Goal: Task Accomplishment & Management: Complete application form

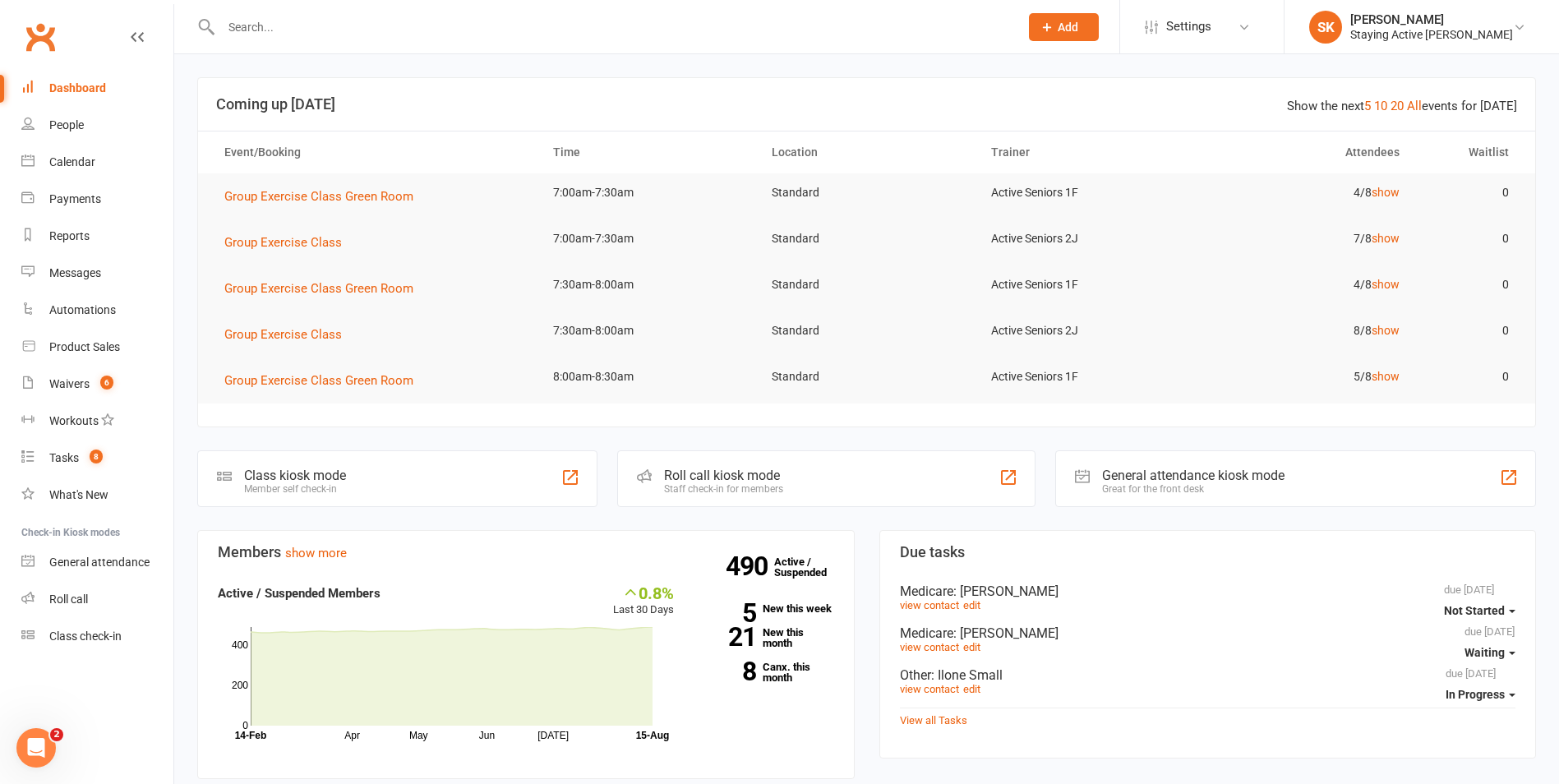
click at [716, 478] on div "Roll call kiosk mode" at bounding box center [724, 476] width 119 height 16
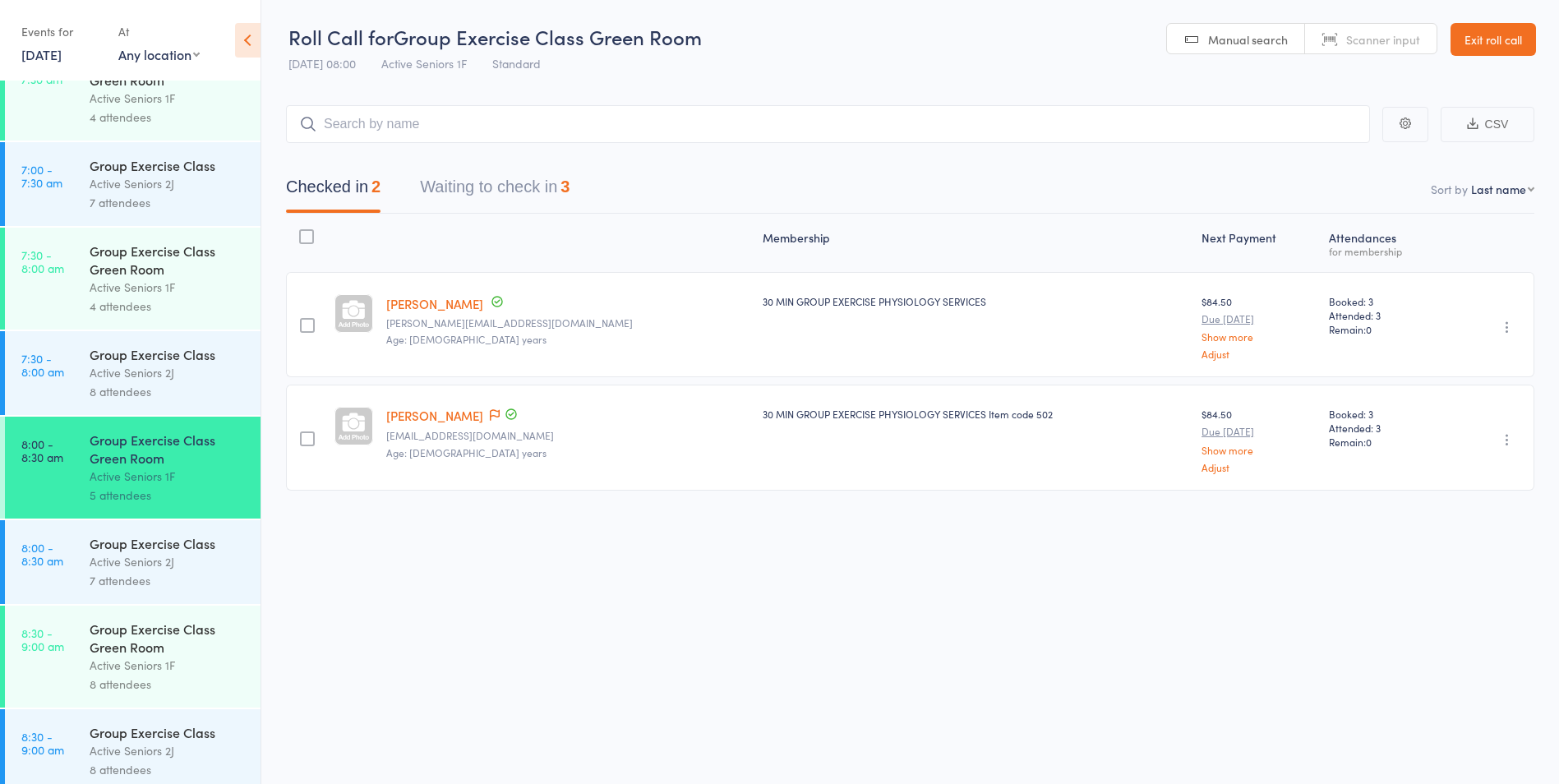
scroll to position [328, 0]
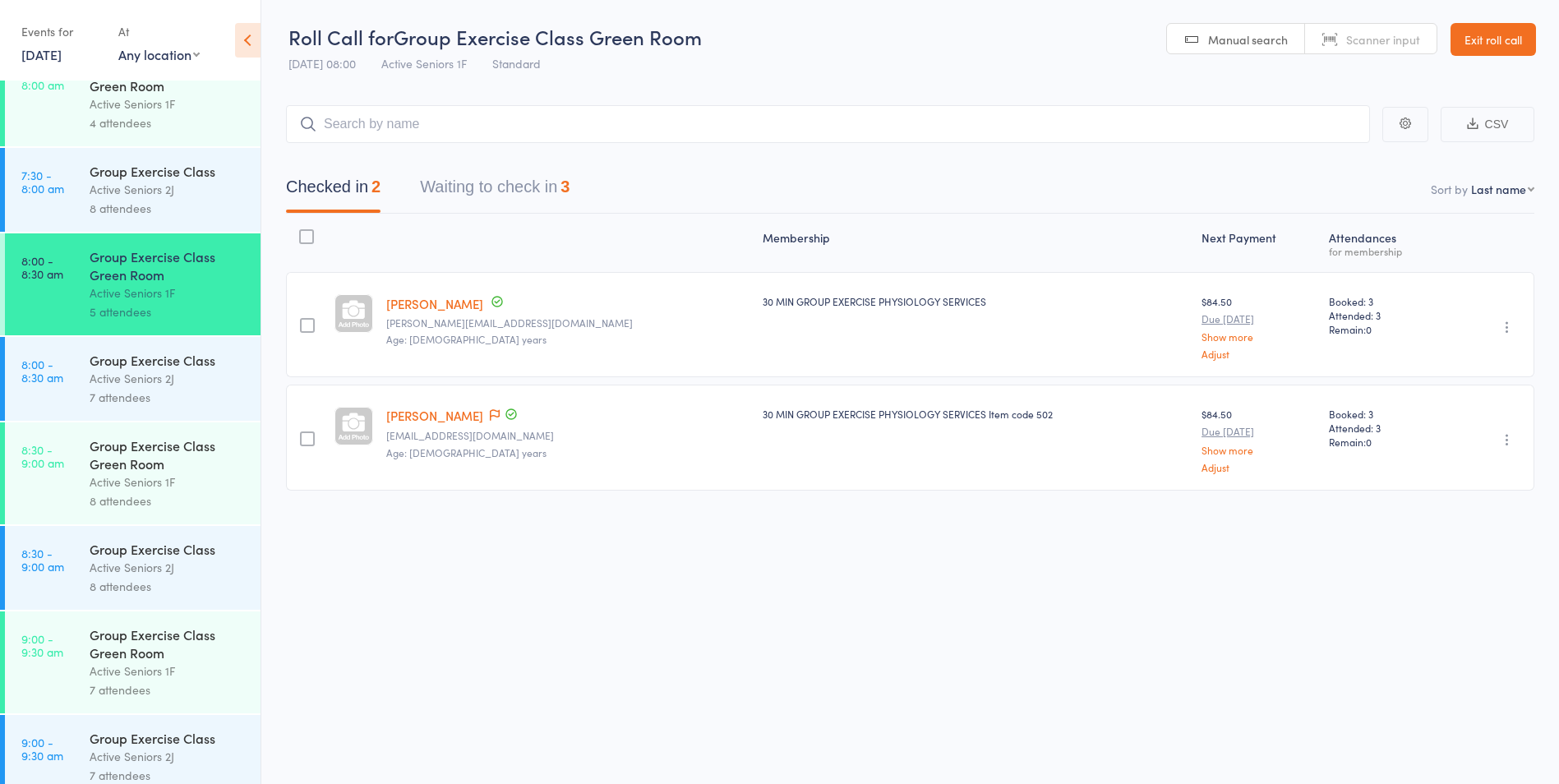
click at [108, 374] on div "Active Seniors 2J" at bounding box center [168, 378] width 157 height 19
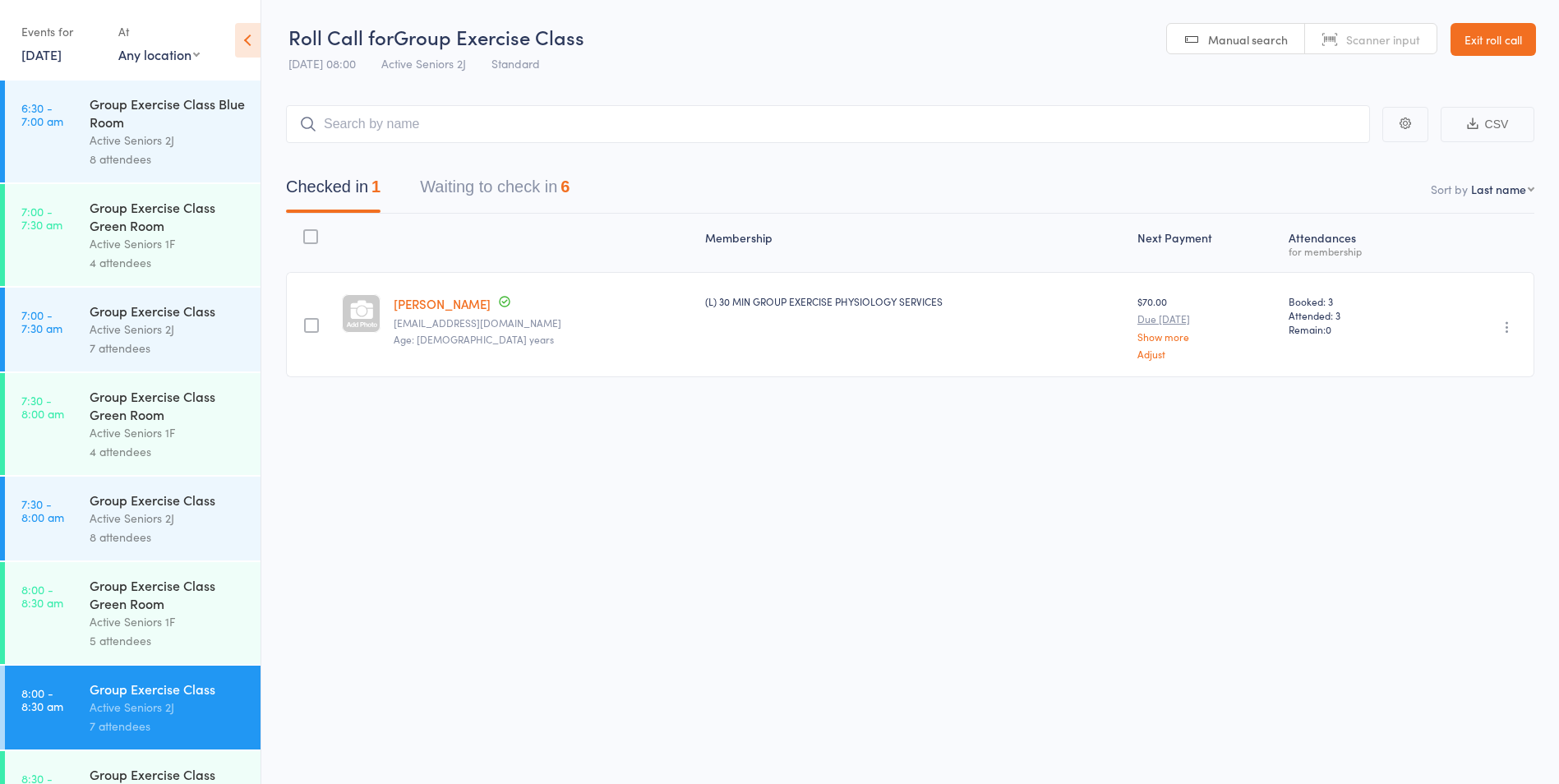
click at [553, 184] on button "Waiting to check in 6" at bounding box center [495, 191] width 149 height 44
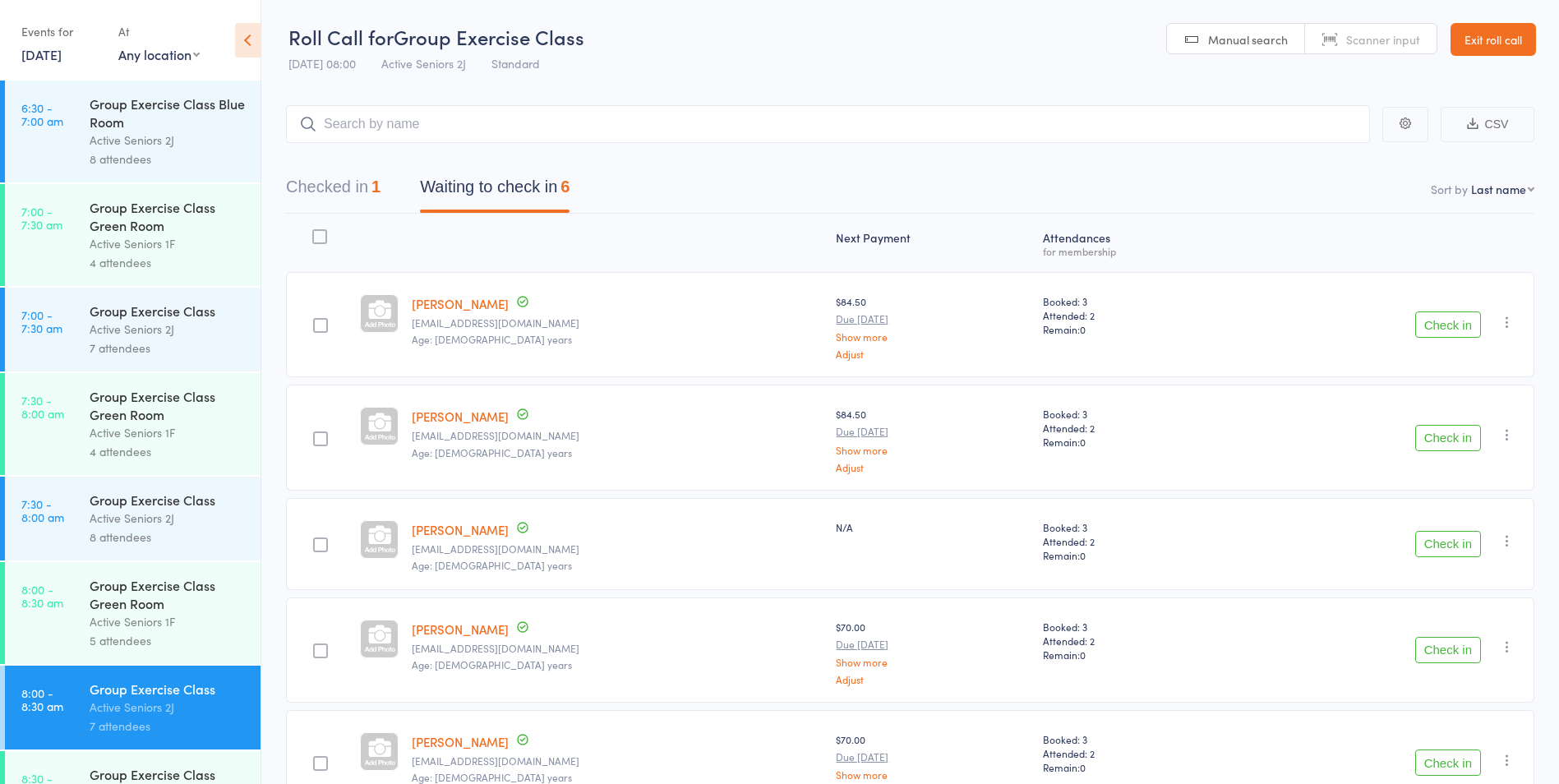
click at [1438, 323] on button "Check in" at bounding box center [1448, 324] width 66 height 26
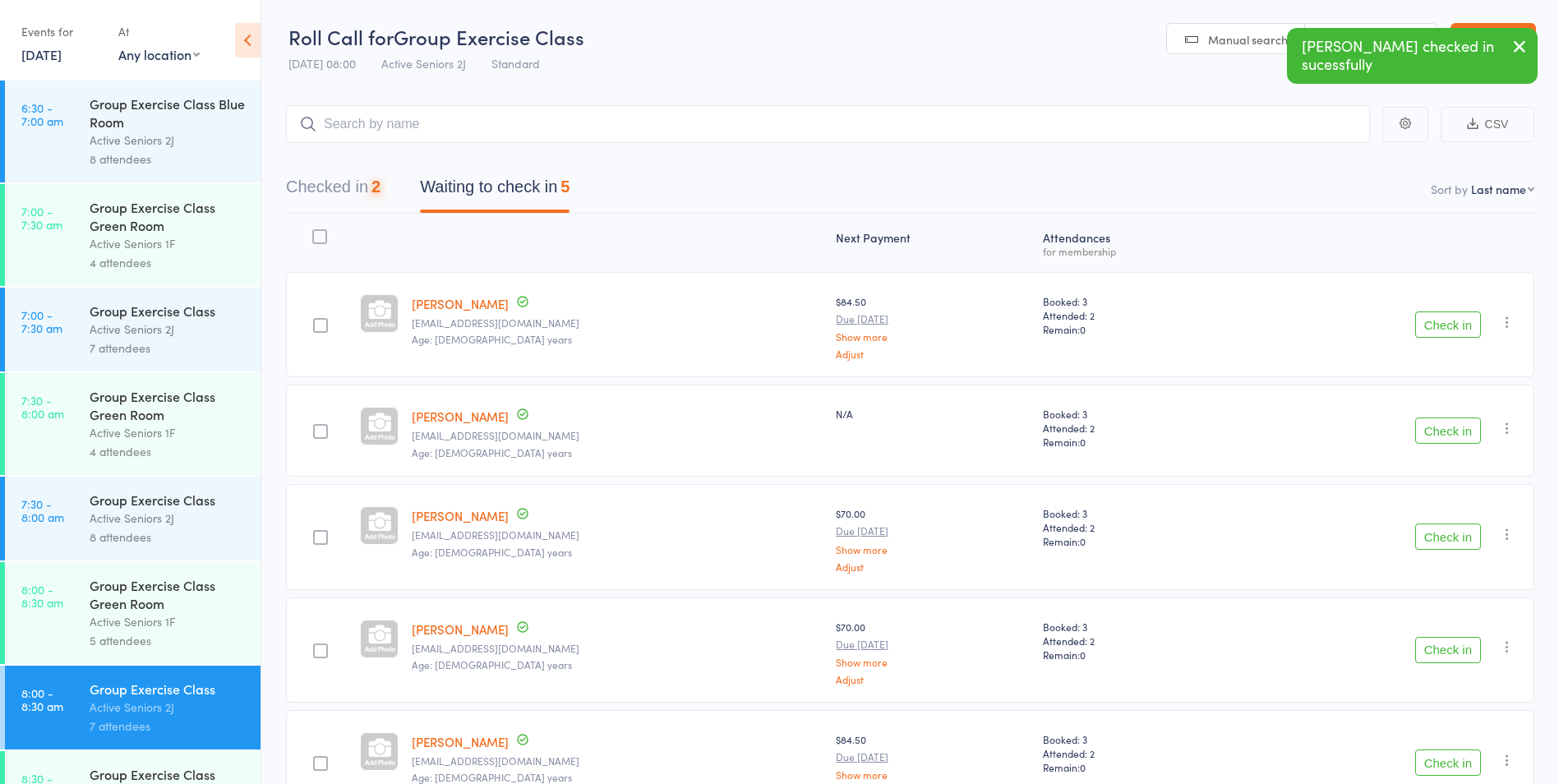
click at [1438, 323] on button "Check in" at bounding box center [1448, 324] width 66 height 26
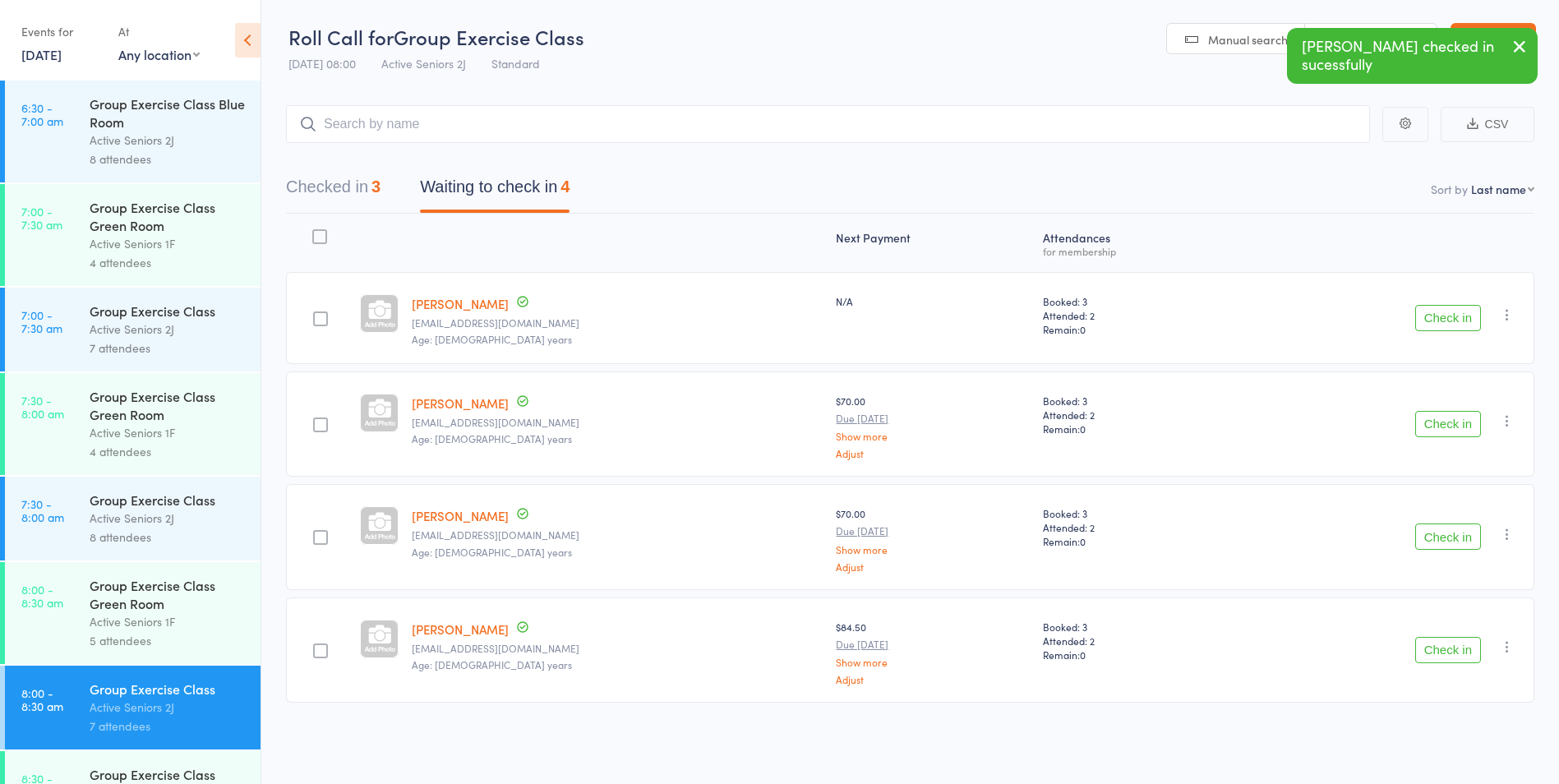
click at [1438, 323] on button "Check in" at bounding box center [1448, 317] width 66 height 26
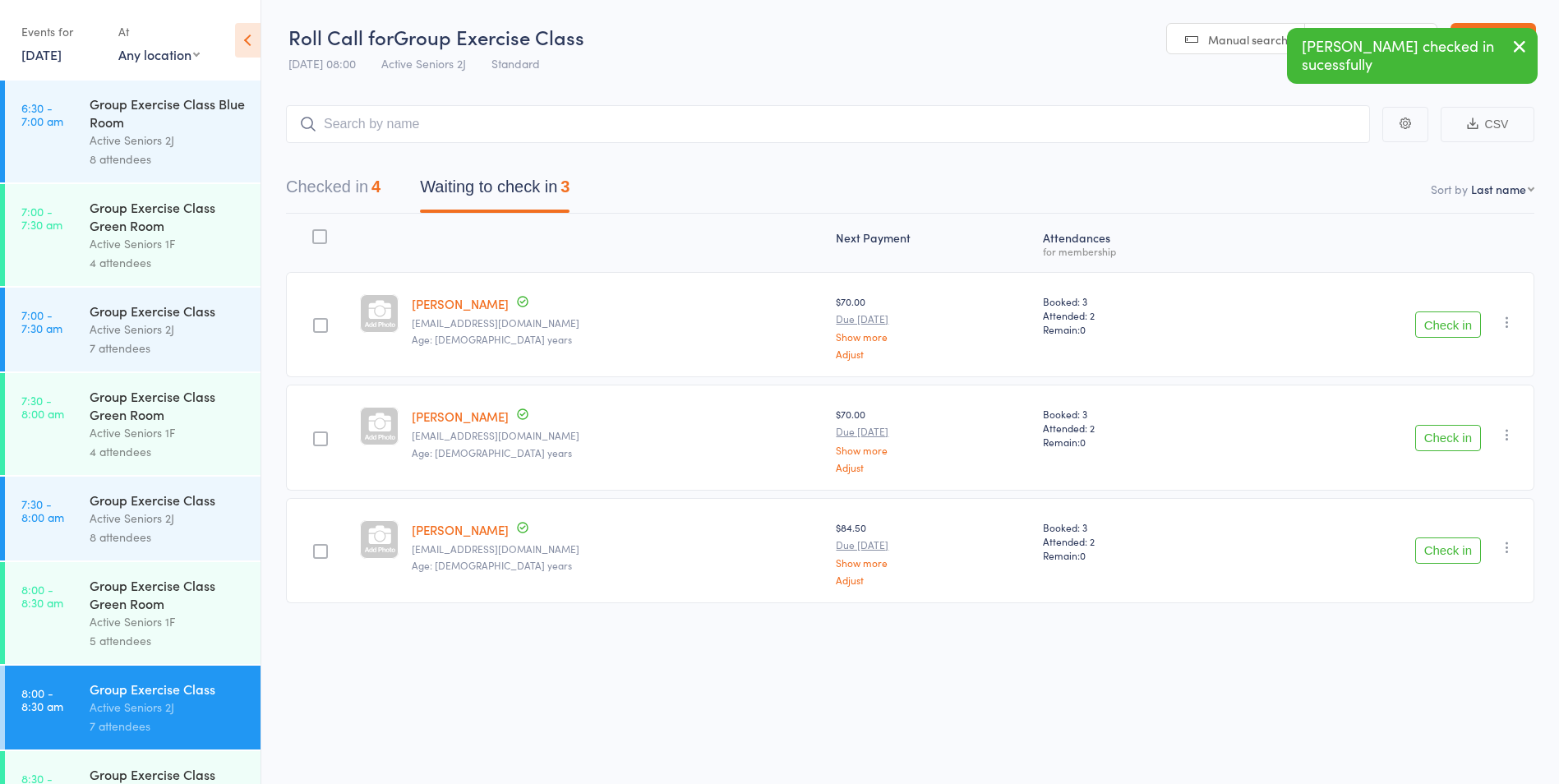
click at [1438, 323] on button "Check in" at bounding box center [1448, 324] width 66 height 26
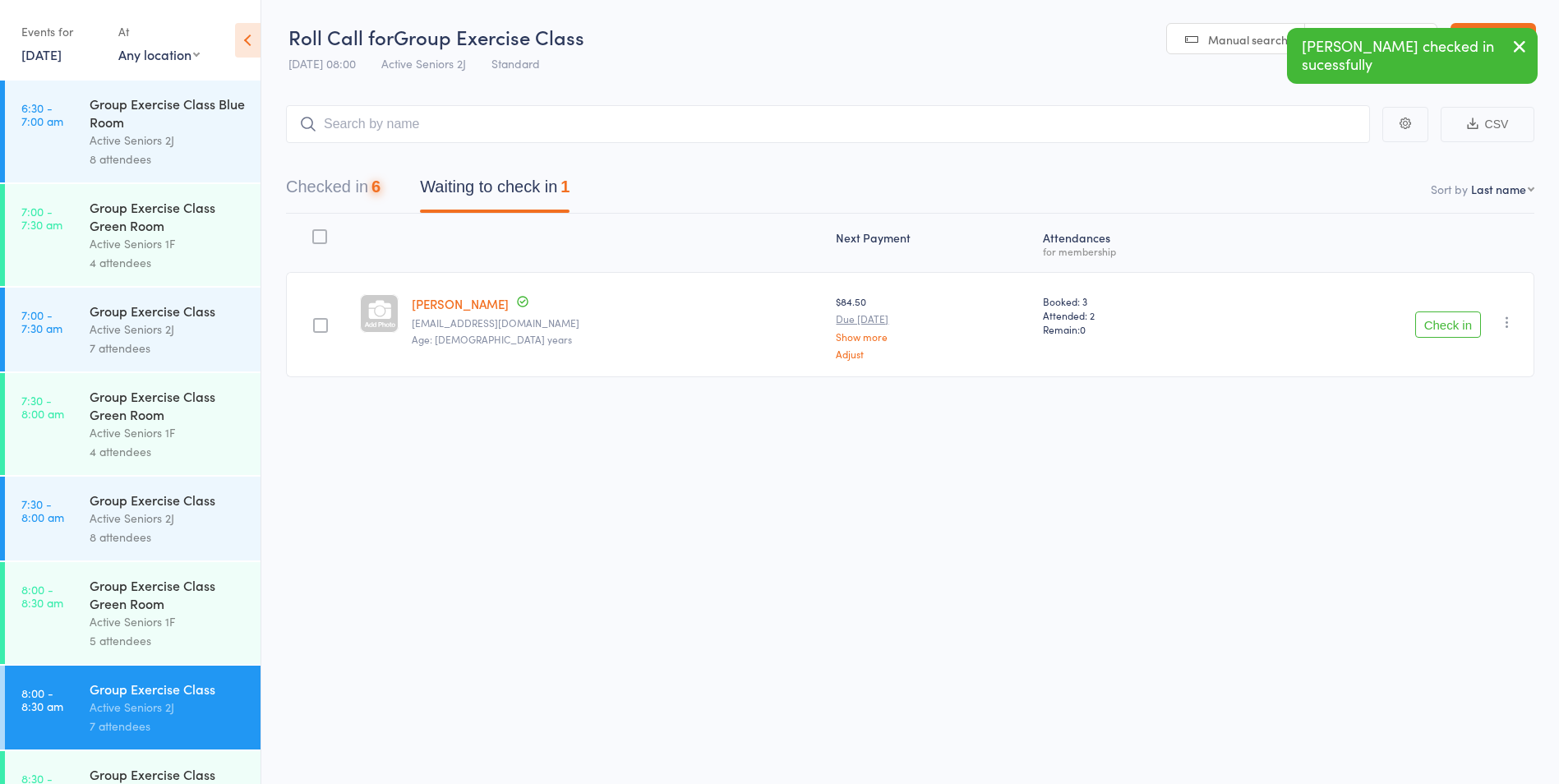
click at [1438, 323] on button "Check in" at bounding box center [1448, 324] width 66 height 26
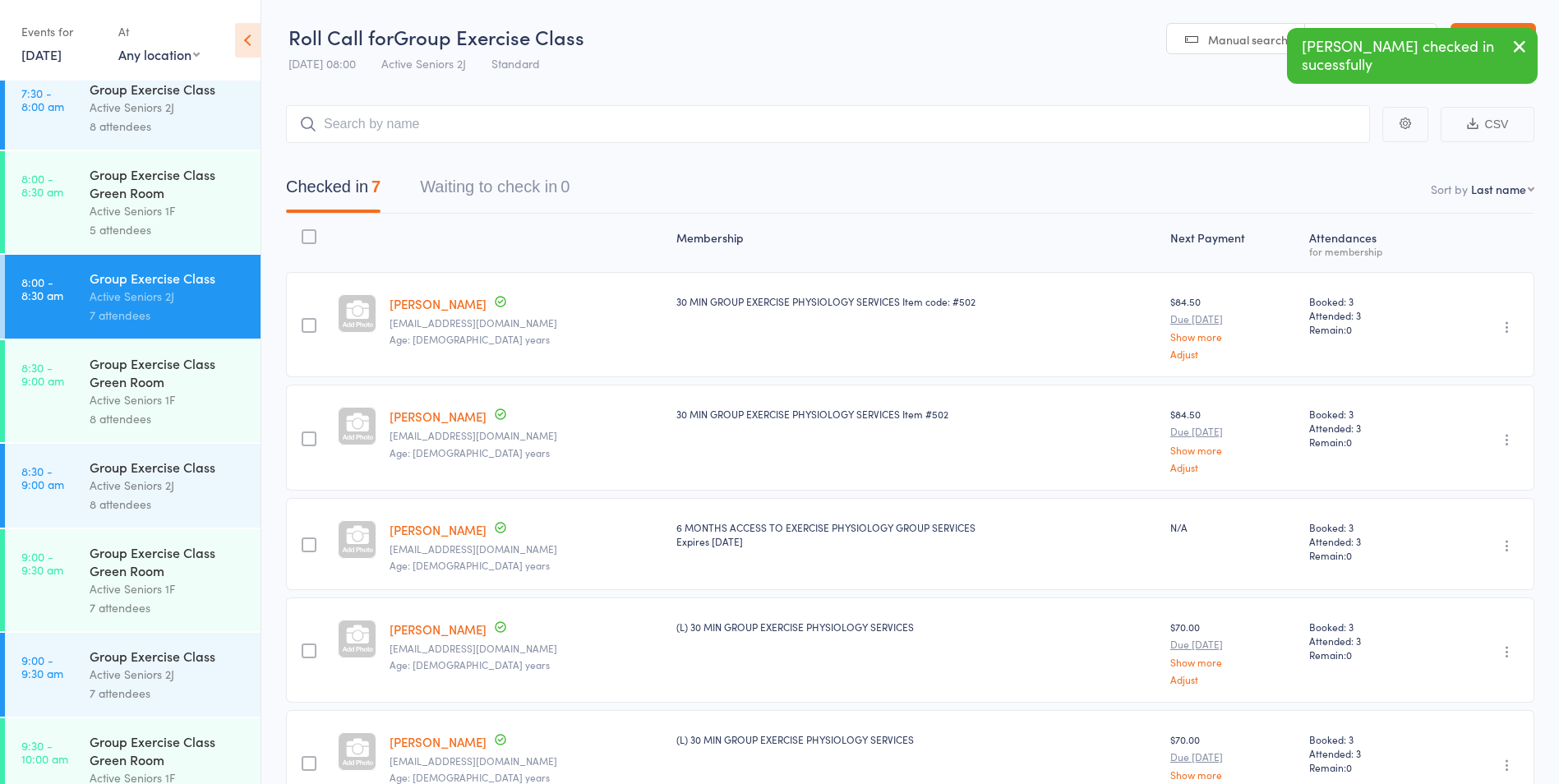
scroll to position [492, 0]
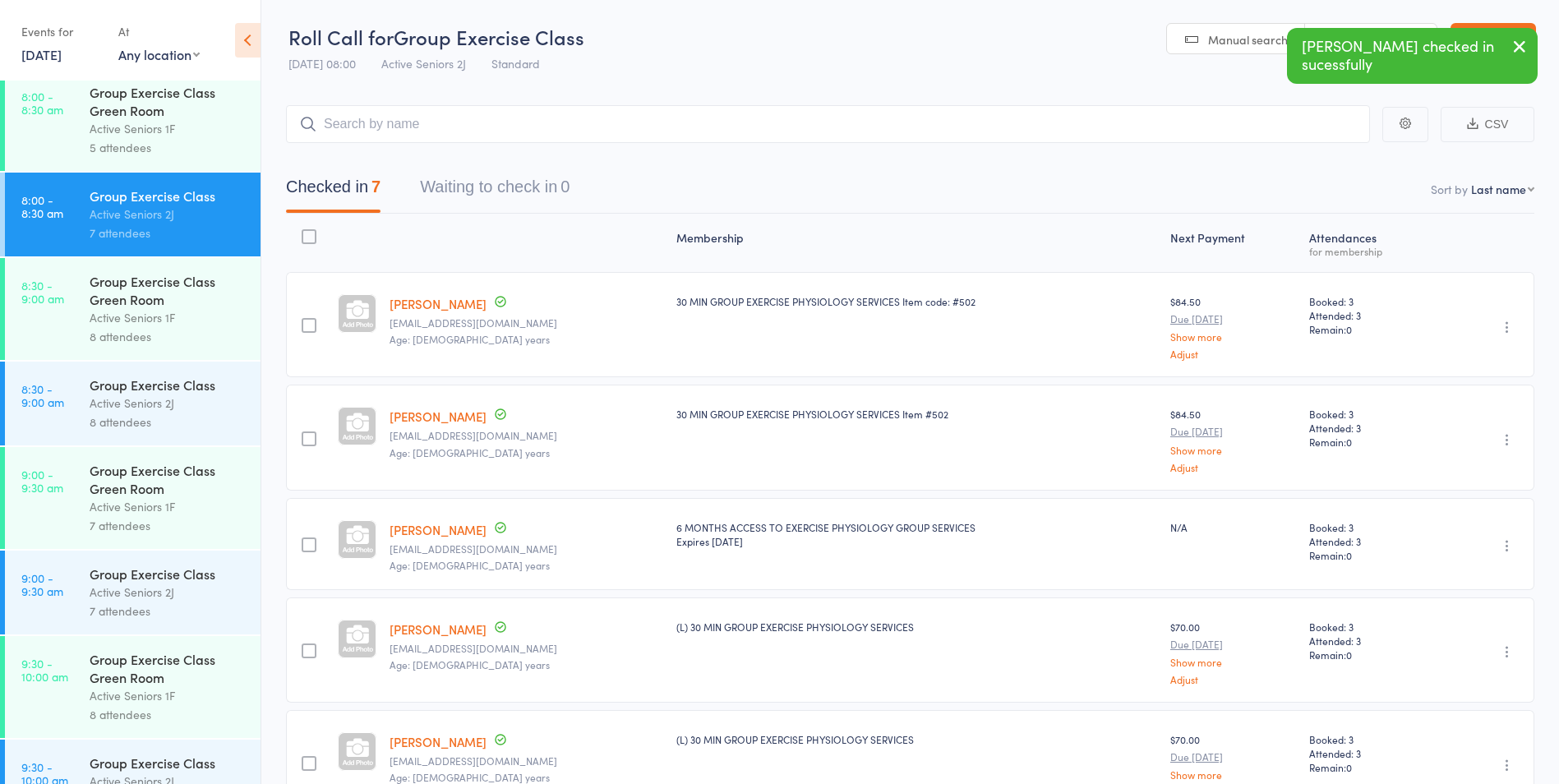
click at [139, 391] on div "Group Exercise Class" at bounding box center [168, 384] width 157 height 18
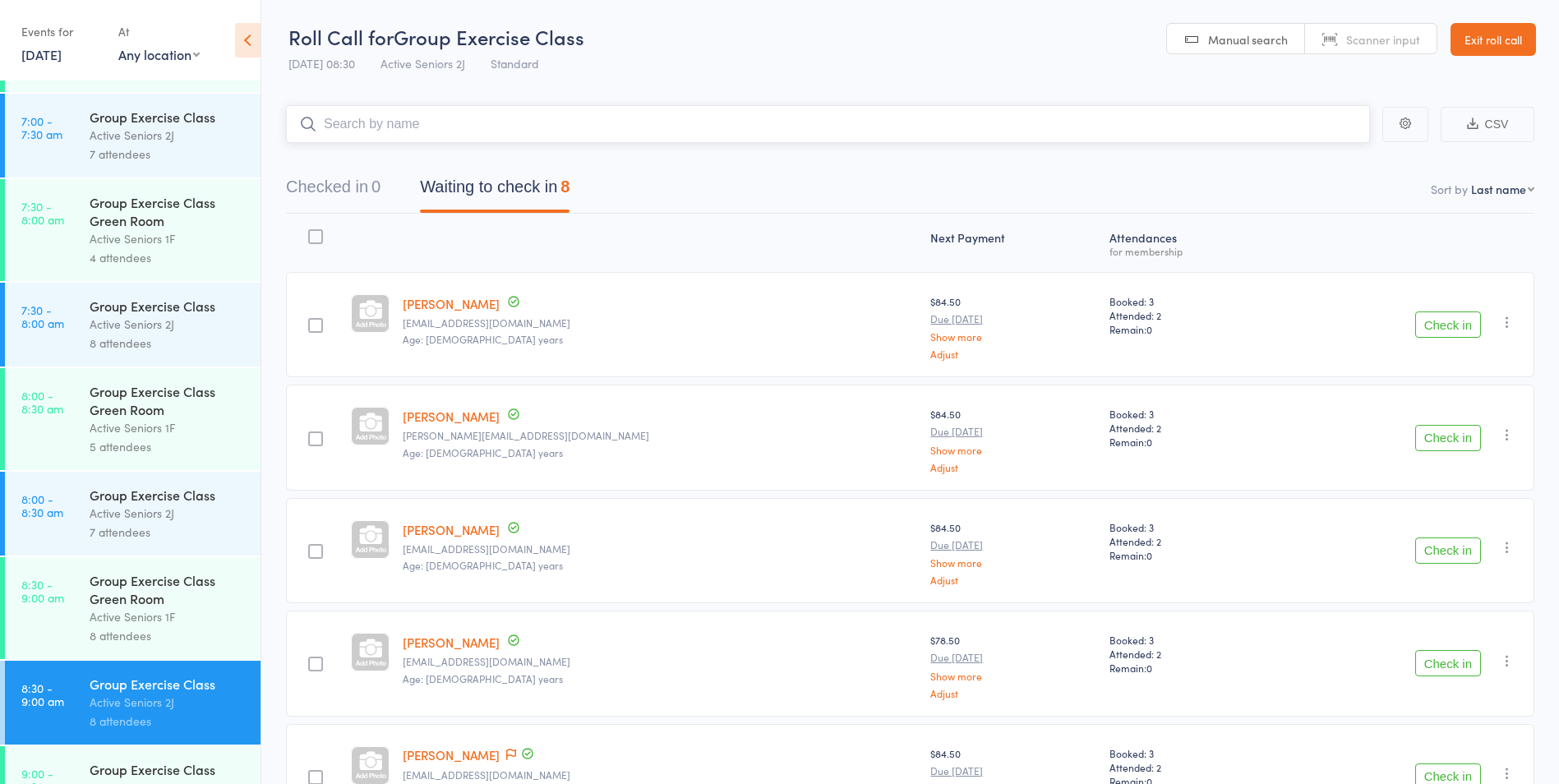
scroll to position [247, 0]
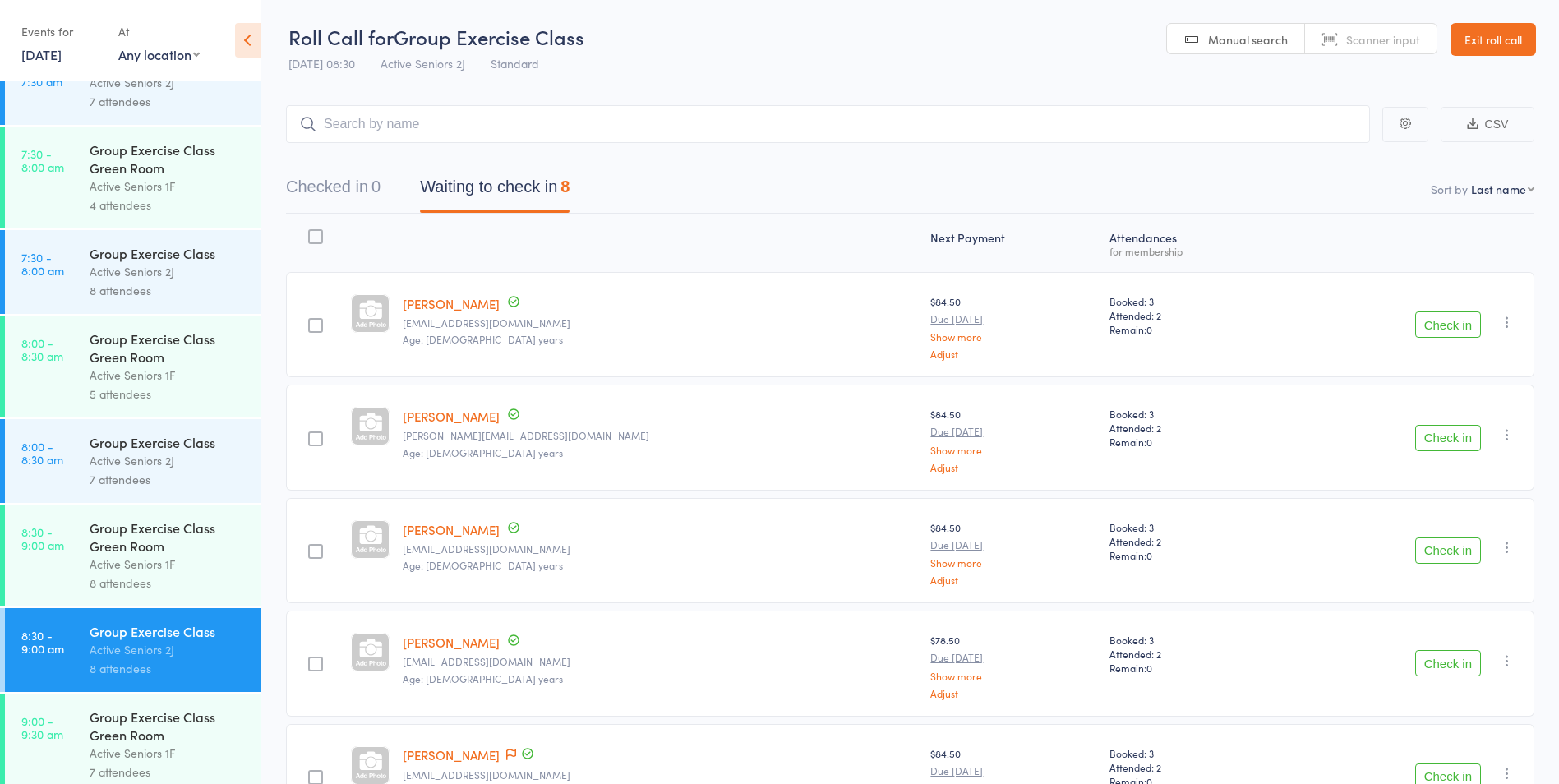
click at [140, 475] on div "7 attendees" at bounding box center [168, 479] width 157 height 19
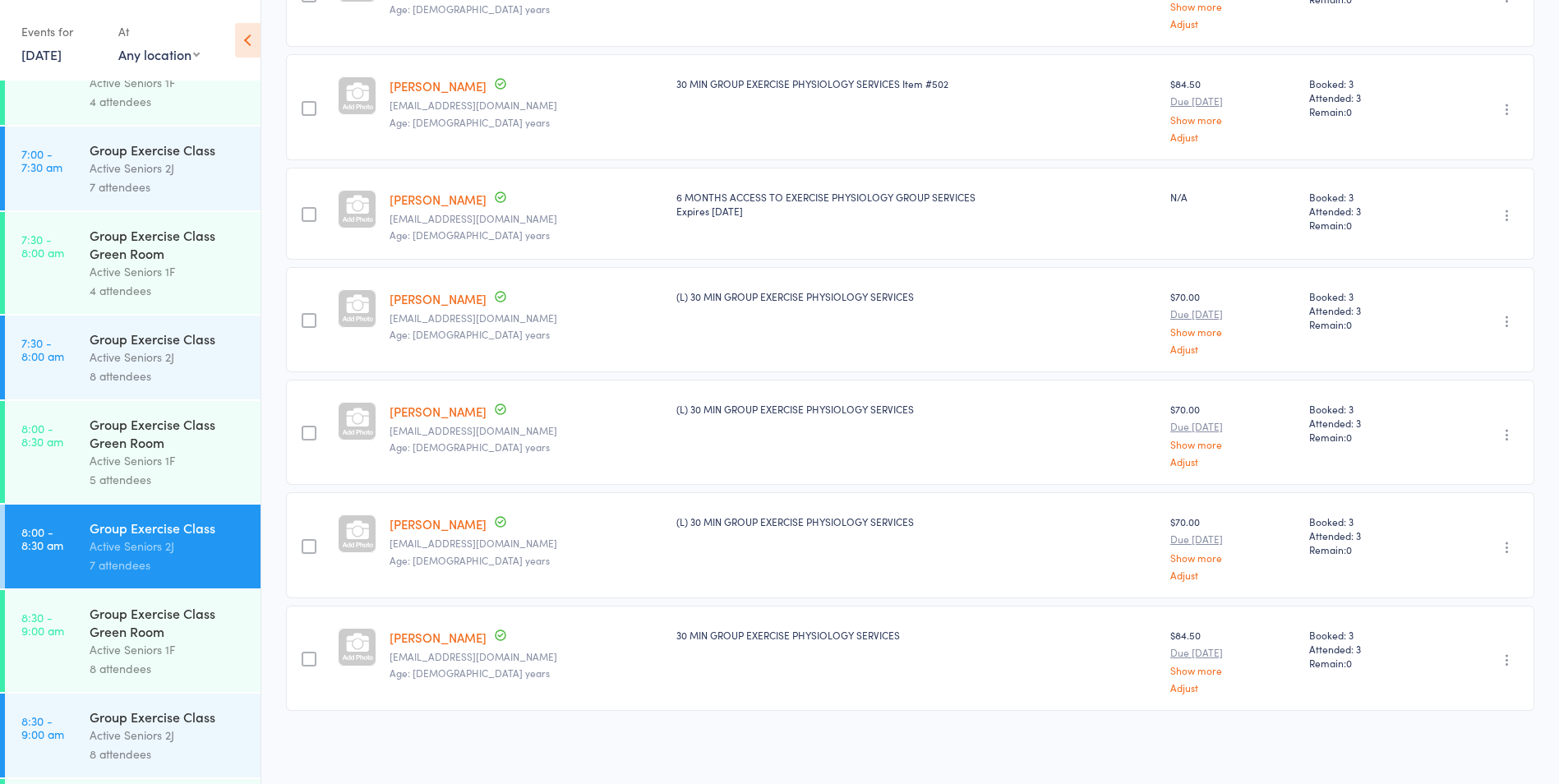
scroll to position [164, 0]
click at [79, 715] on link "8:30 - 9:00 am Group Exercise Class Active Seniors 2J 8 attendees" at bounding box center [132, 732] width 256 height 84
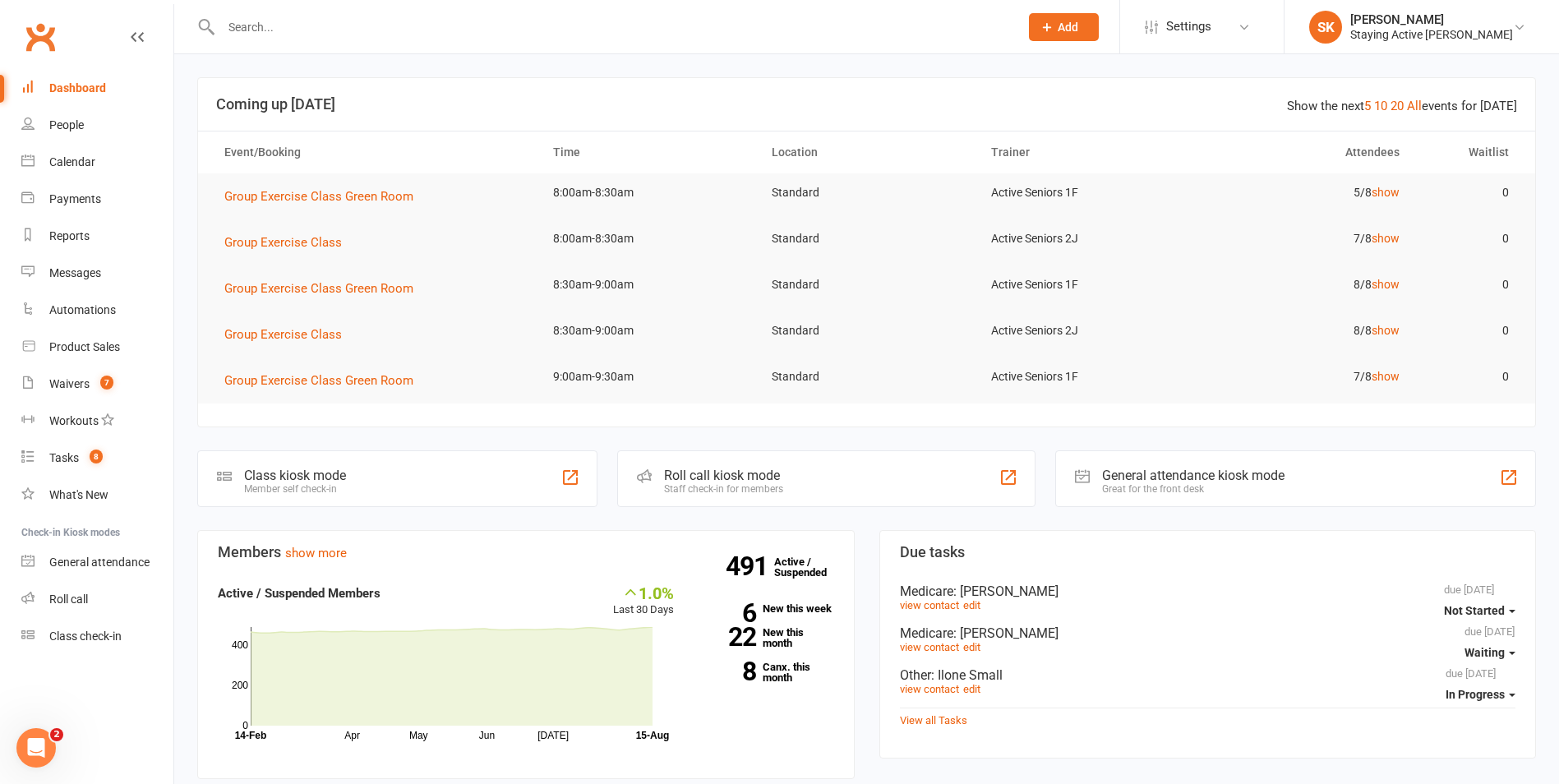
click at [282, 21] on input "text" at bounding box center [611, 27] width 791 height 23
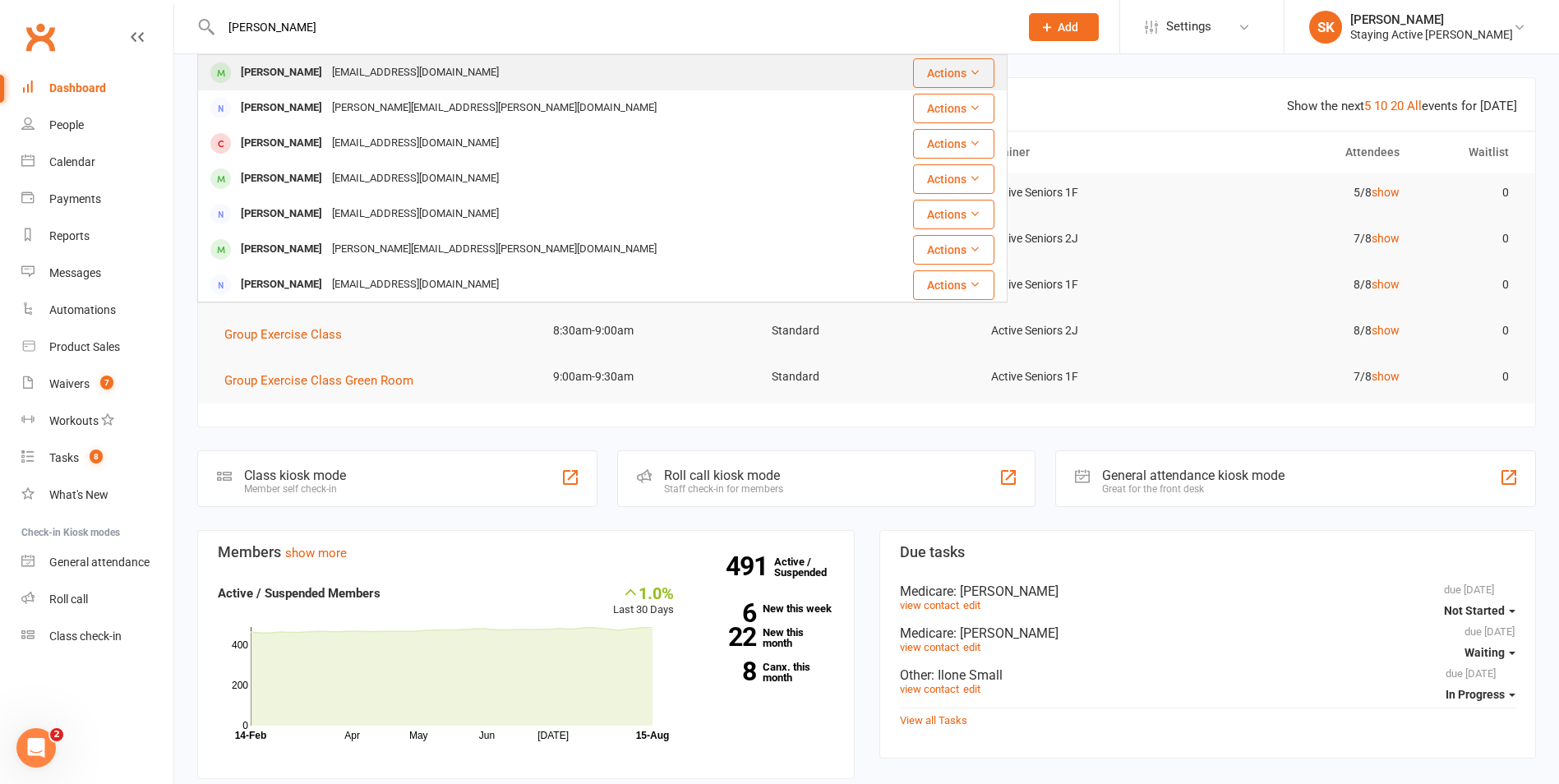
type input "ann andrews"
click at [297, 88] on div "Ann Andrews annandrews18@gmail.com" at bounding box center [535, 73] width 672 height 34
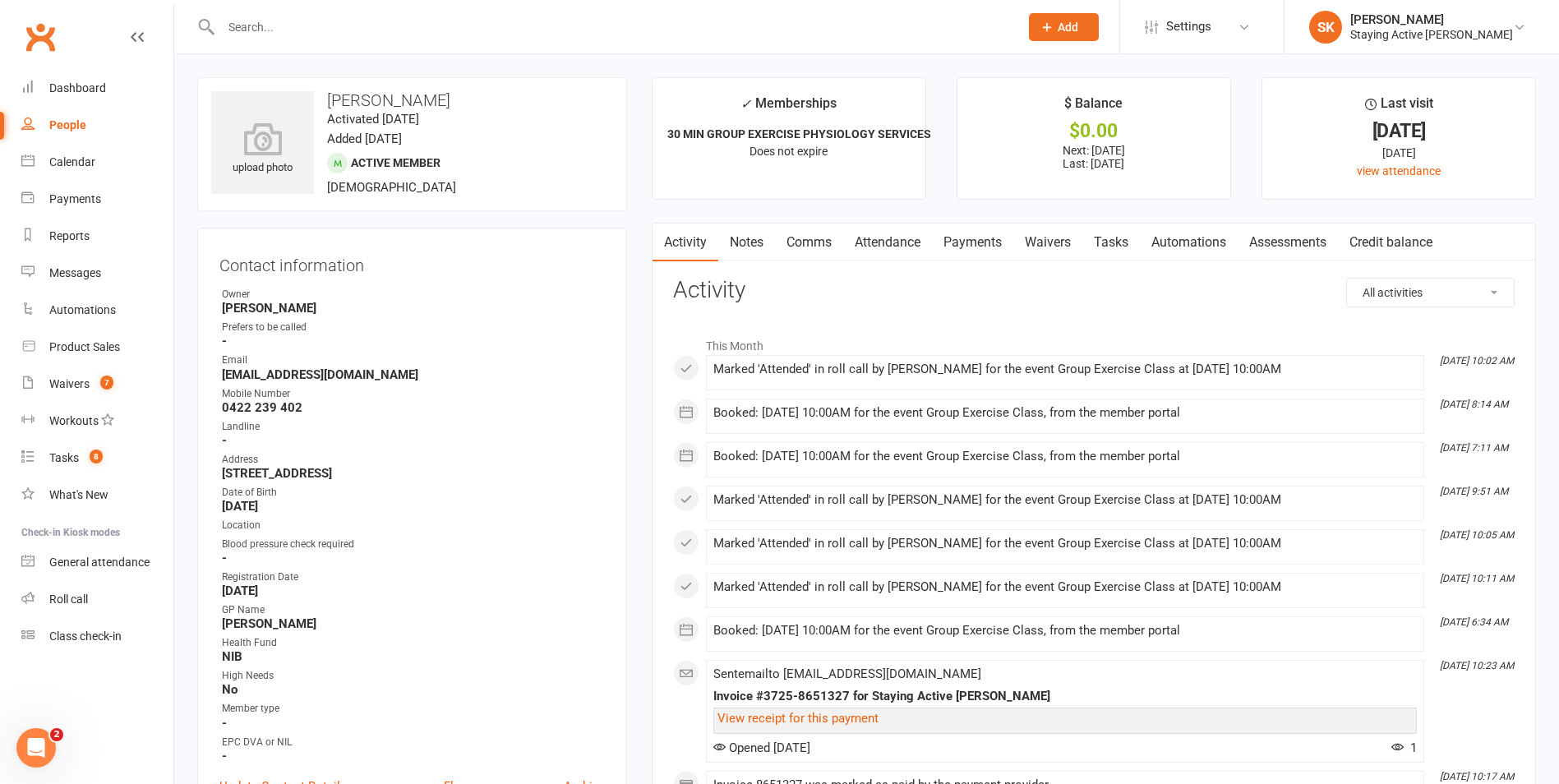
click at [723, 228] on link "Notes" at bounding box center [747, 243] width 57 height 38
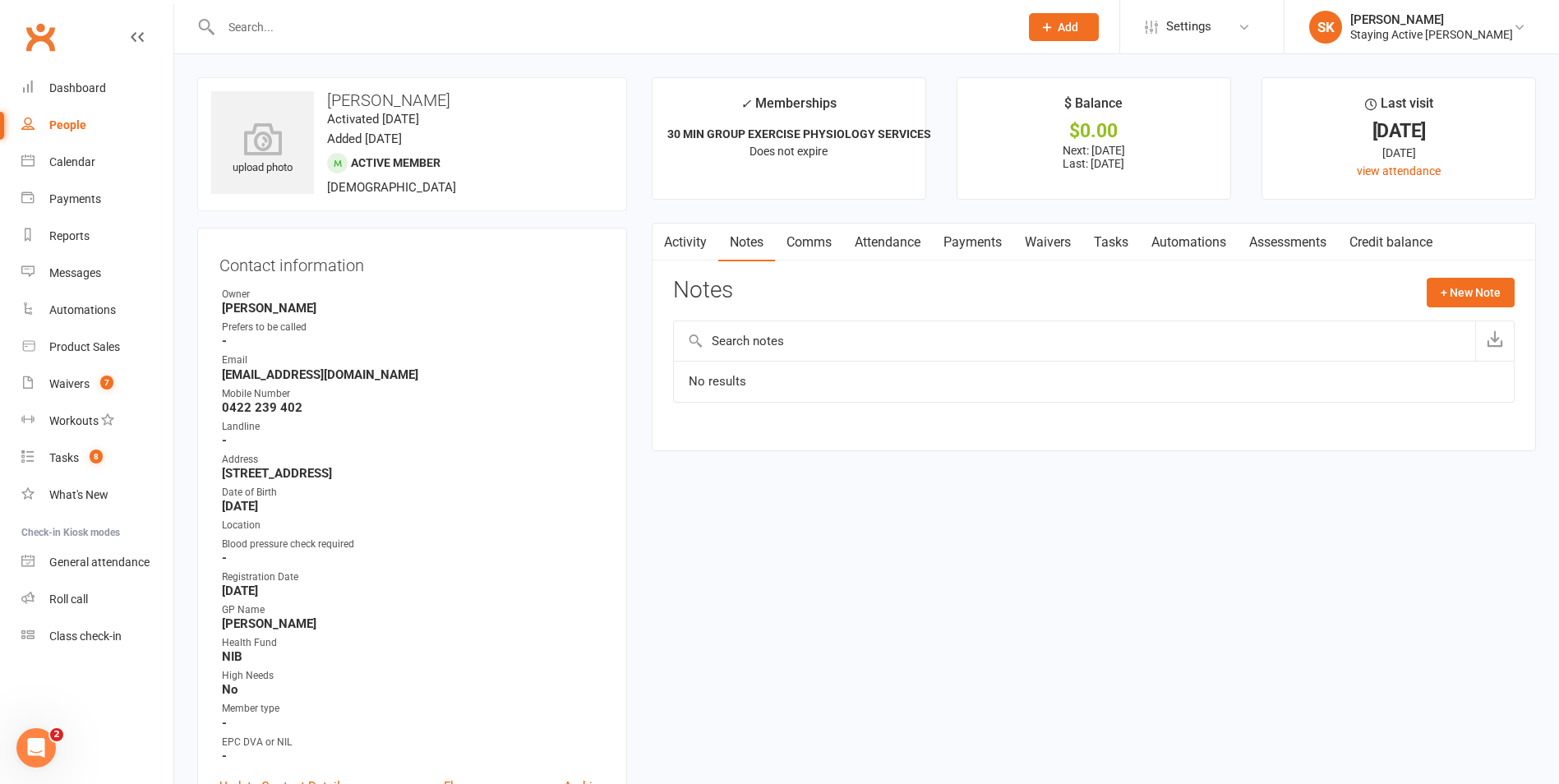
click at [738, 246] on link "Notes" at bounding box center [747, 243] width 57 height 38
click at [1293, 228] on link "Assessments" at bounding box center [1287, 243] width 101 height 38
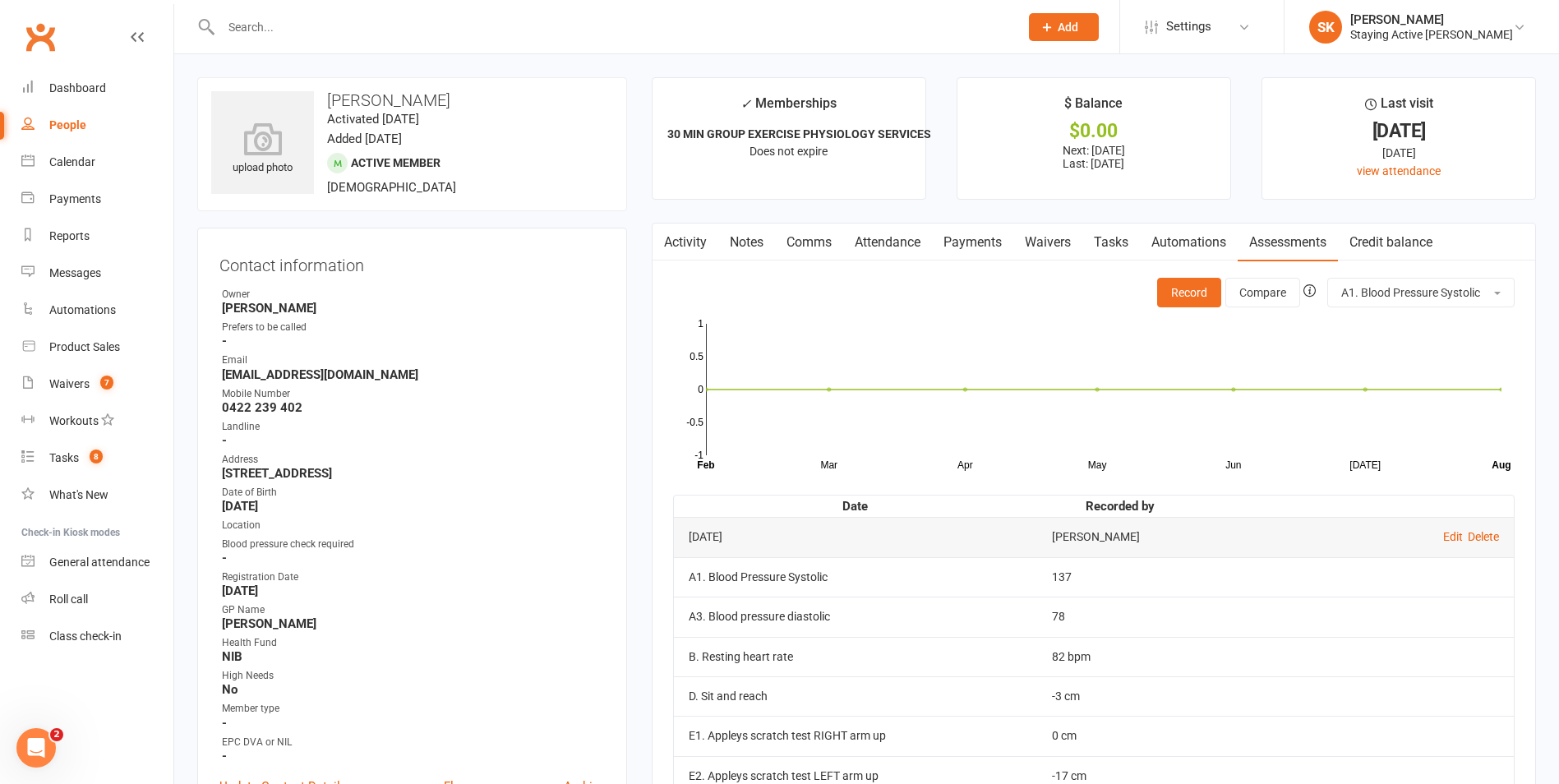
click at [903, 238] on link "Attendance" at bounding box center [887, 243] width 89 height 38
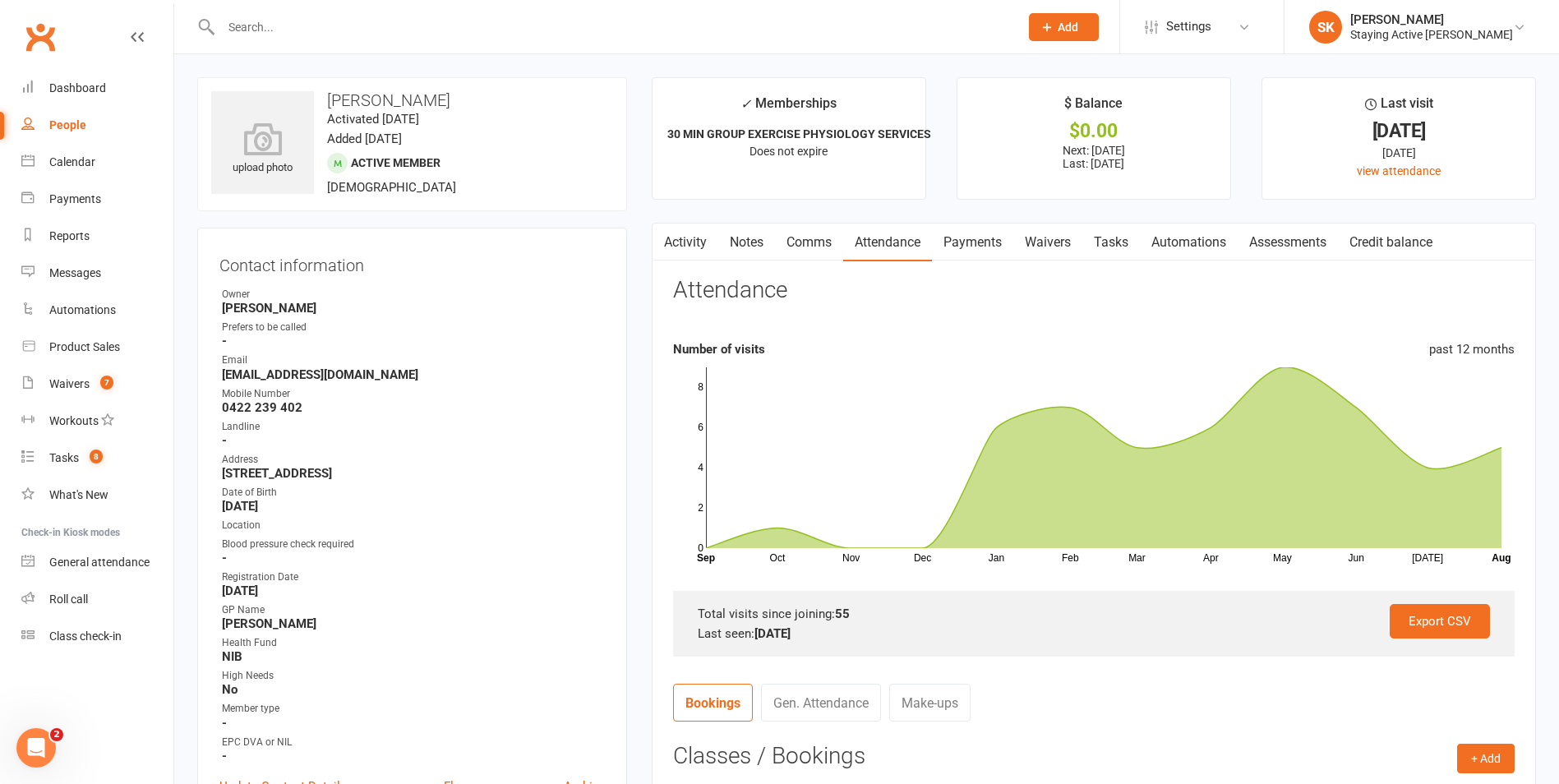
click at [748, 251] on link "Notes" at bounding box center [747, 243] width 57 height 38
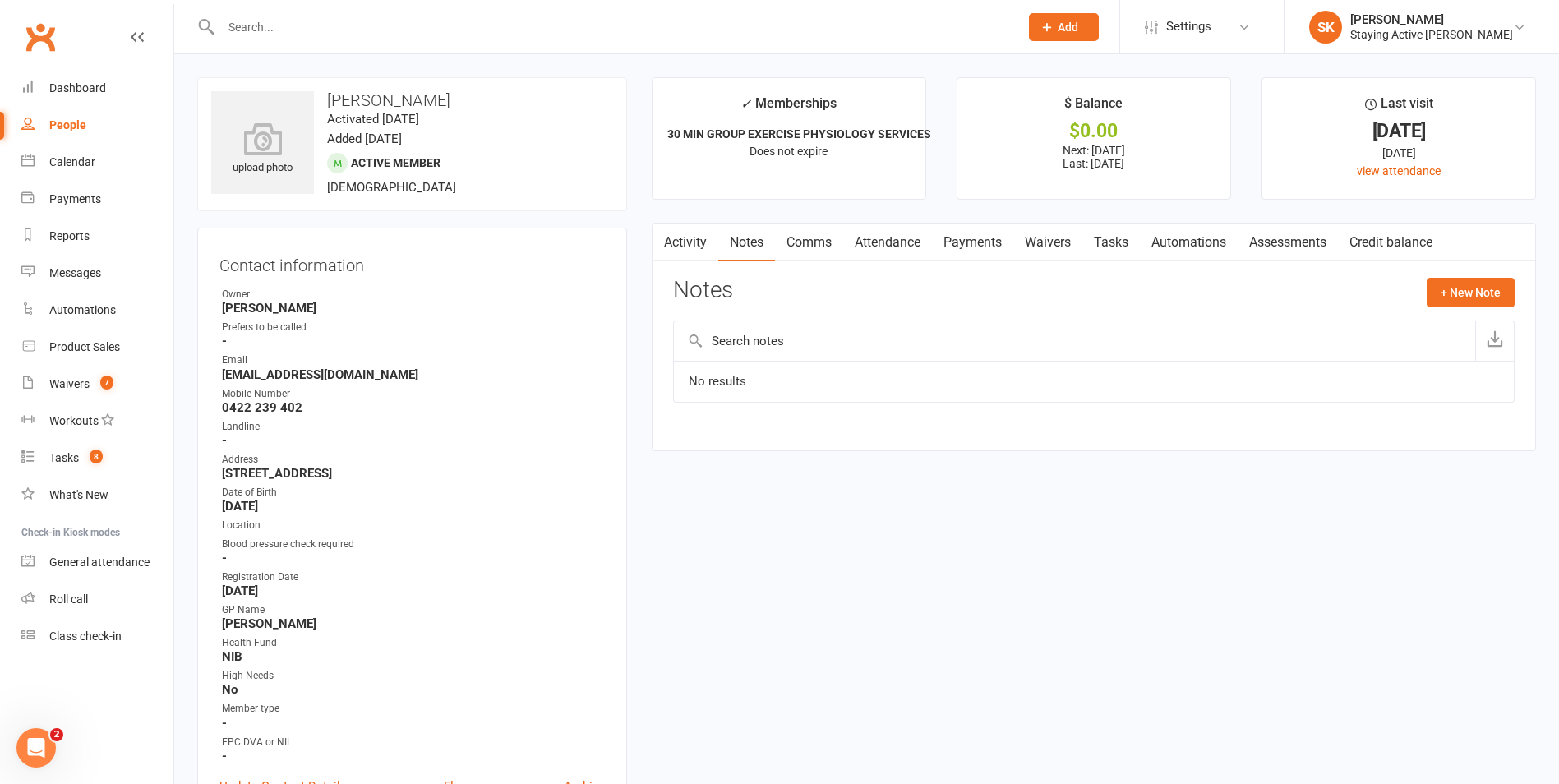
click at [1169, 231] on link "Automations" at bounding box center [1189, 243] width 98 height 38
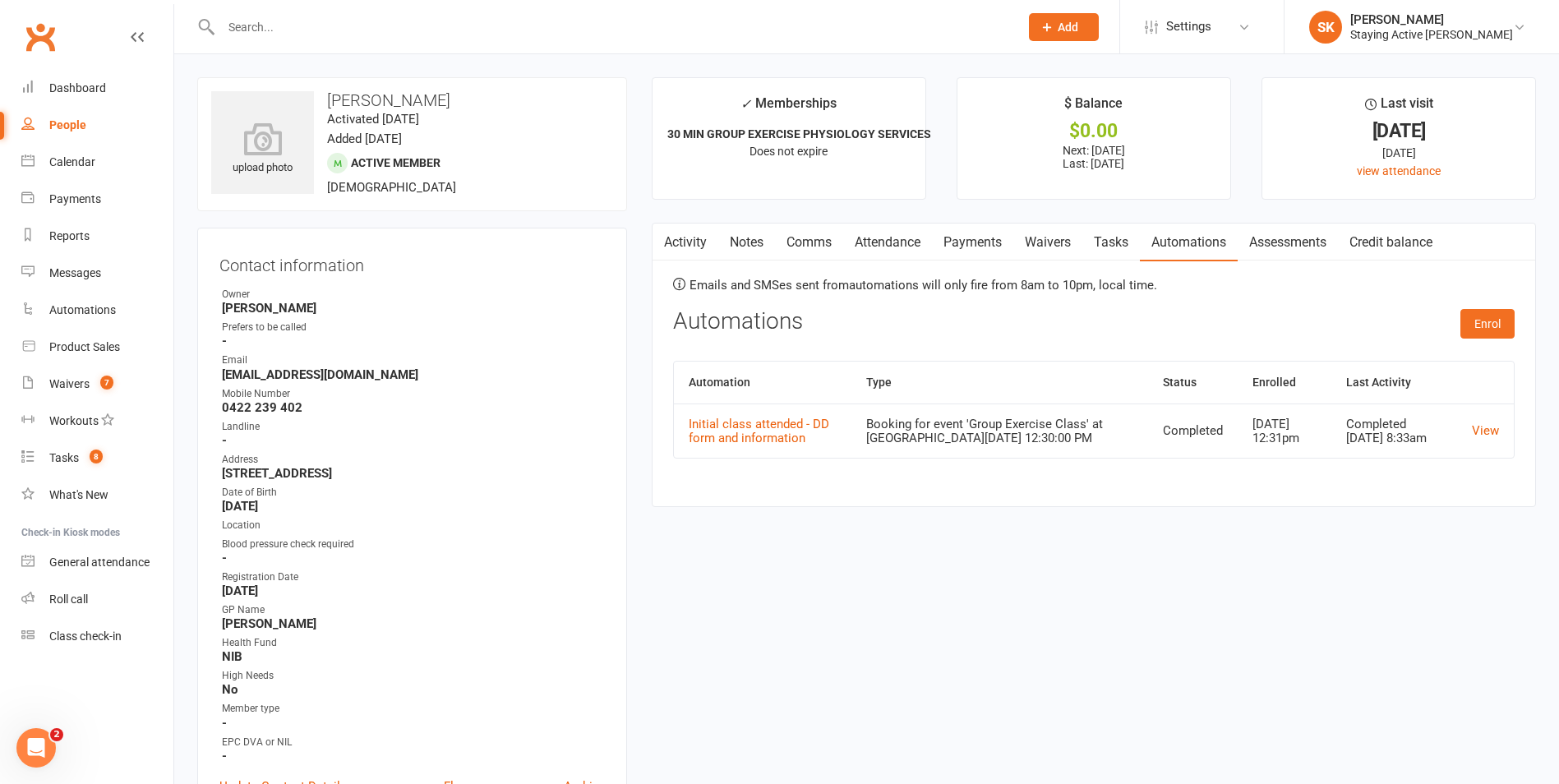
click at [1294, 247] on link "Assessments" at bounding box center [1287, 243] width 101 height 38
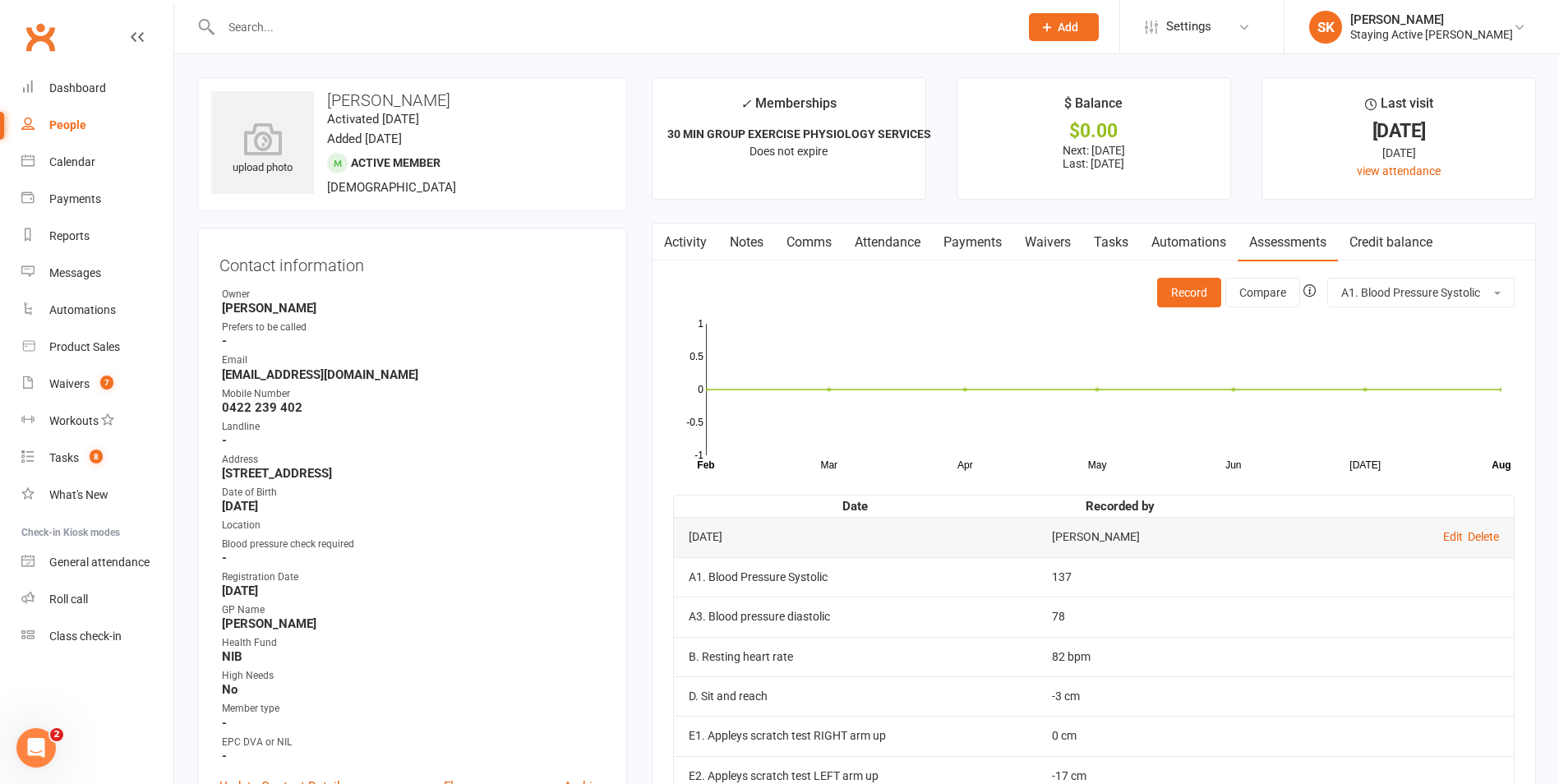
click at [413, 22] on input "text" at bounding box center [611, 27] width 791 height 23
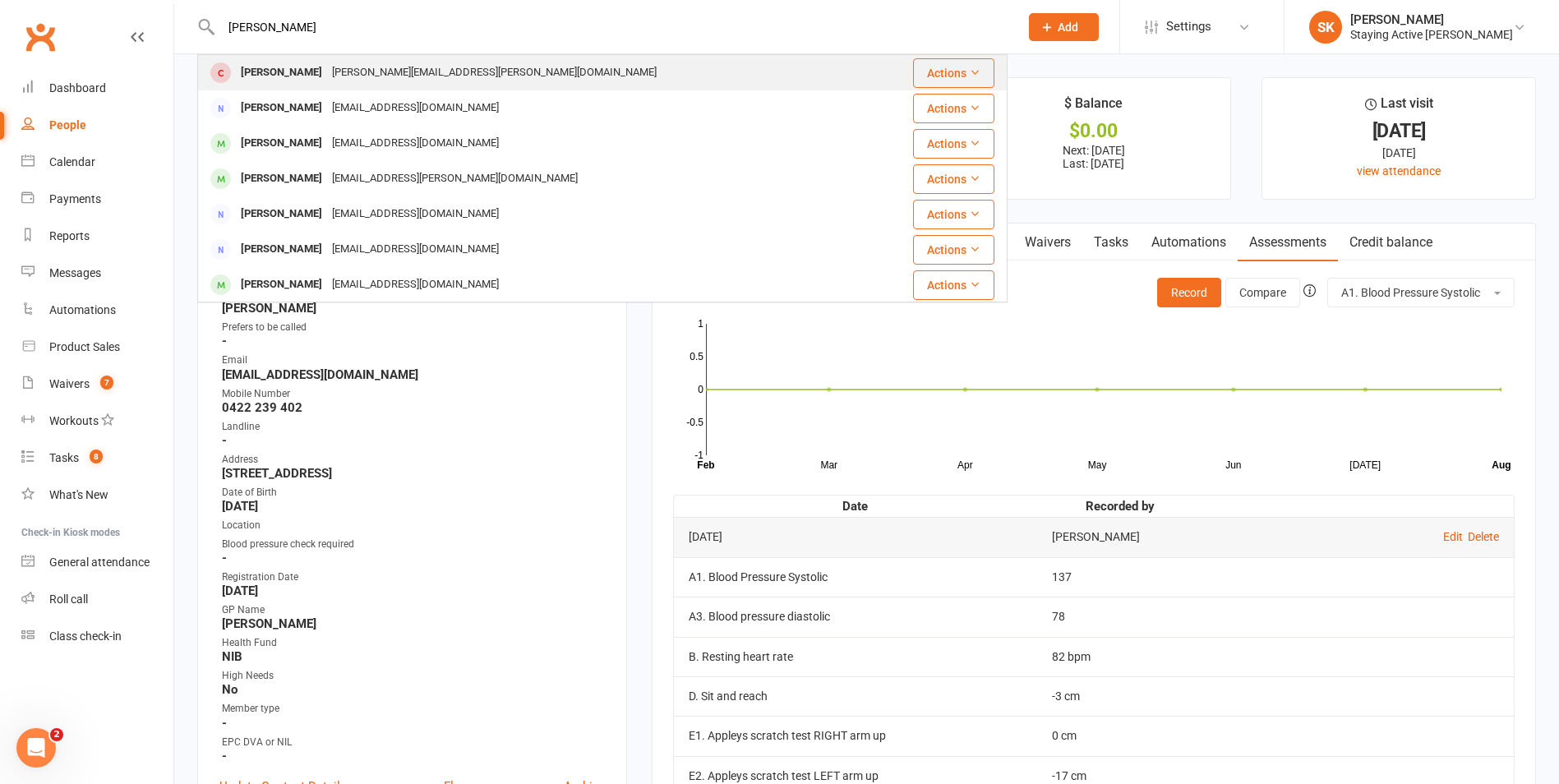
type input "chris willough"
click at [544, 63] on div "Christina Willoughby chris.willoughby@hotmail.com" at bounding box center [537, 73] width 676 height 34
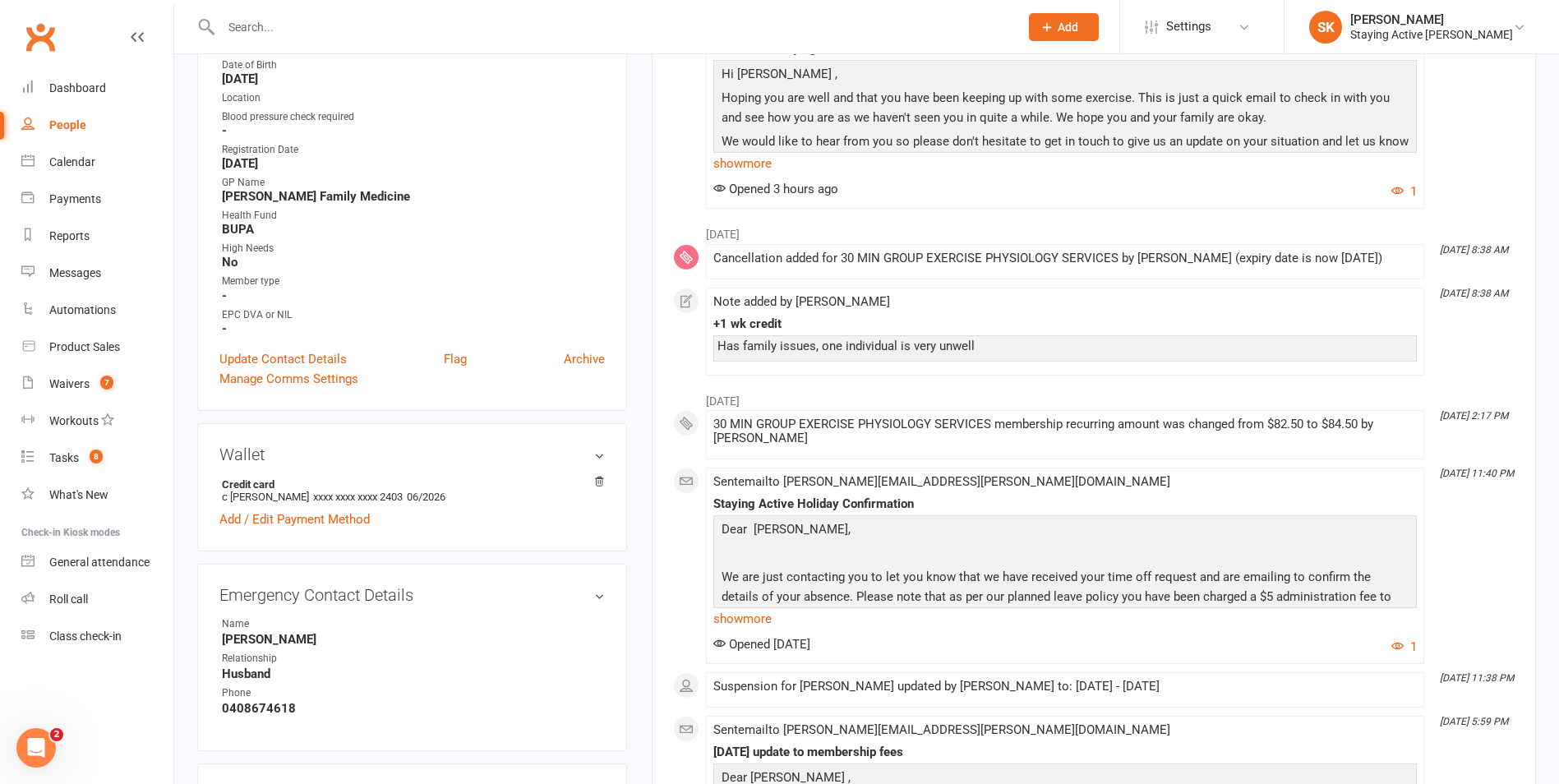
scroll to position [575, 0]
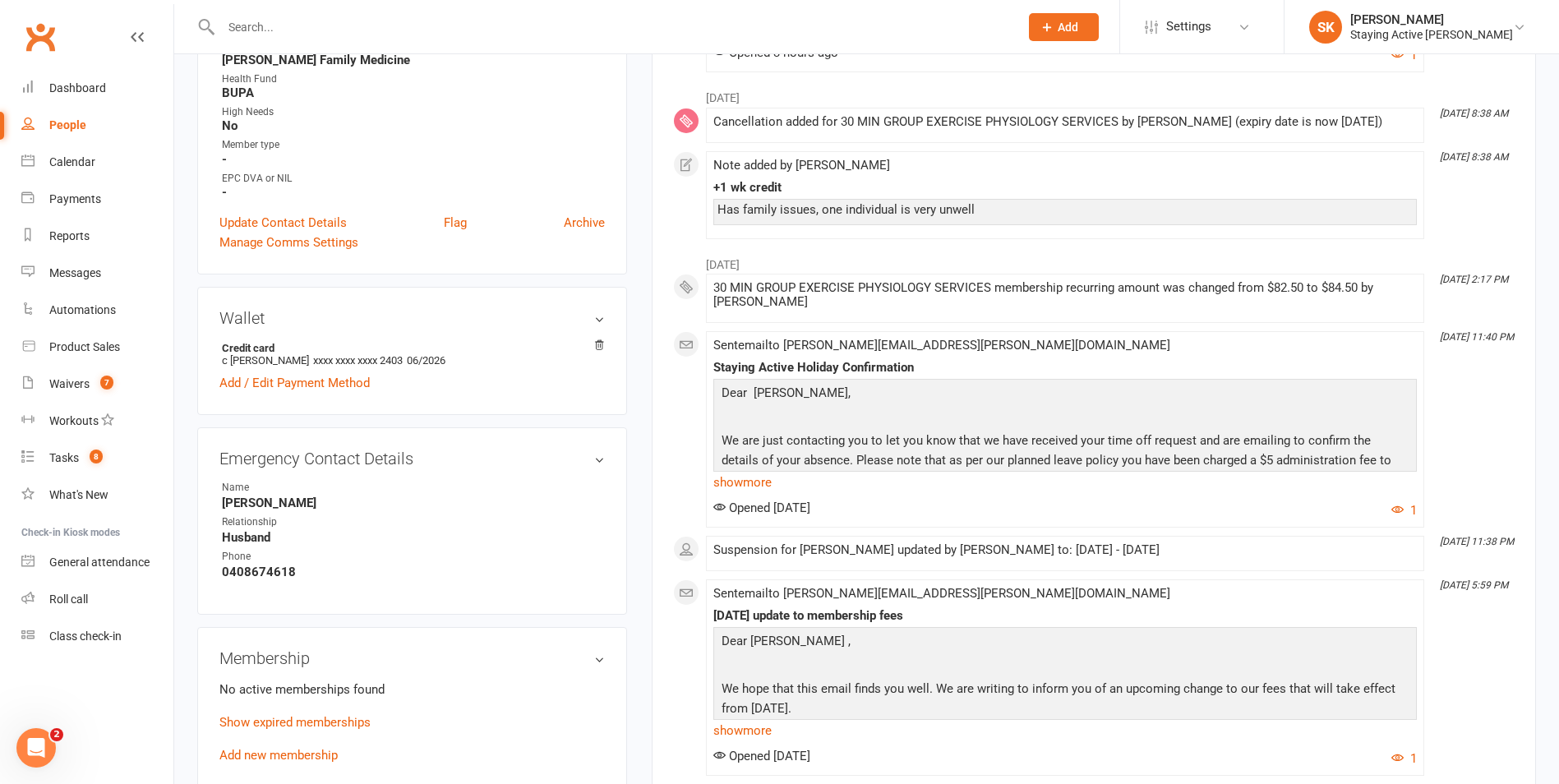
click at [637, 401] on div "upload photo Christina Willoughby Activated 25 September, 2019 Added 12 July, 2…" at bounding box center [412, 565] width 455 height 2125
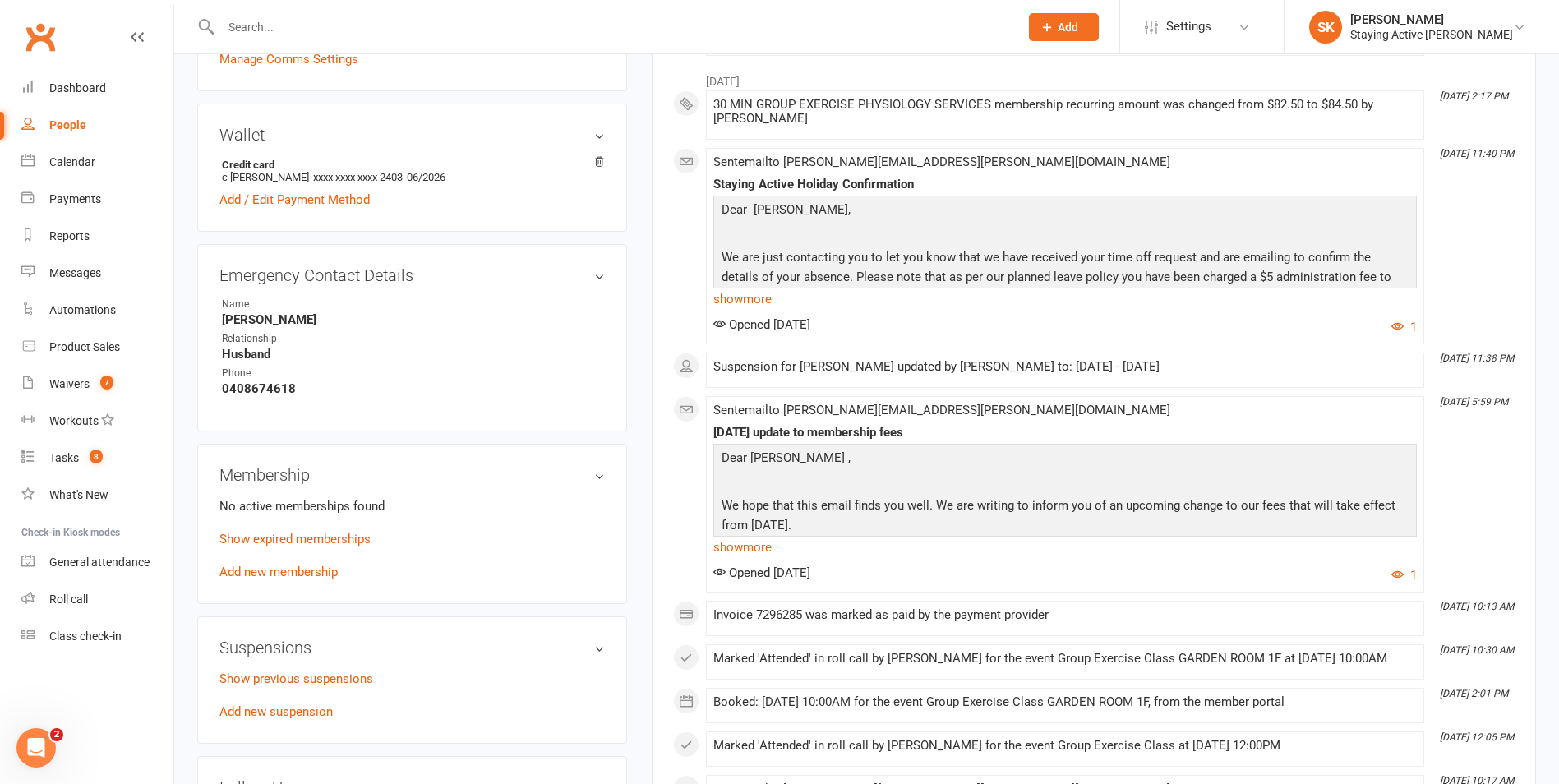
scroll to position [822, 0]
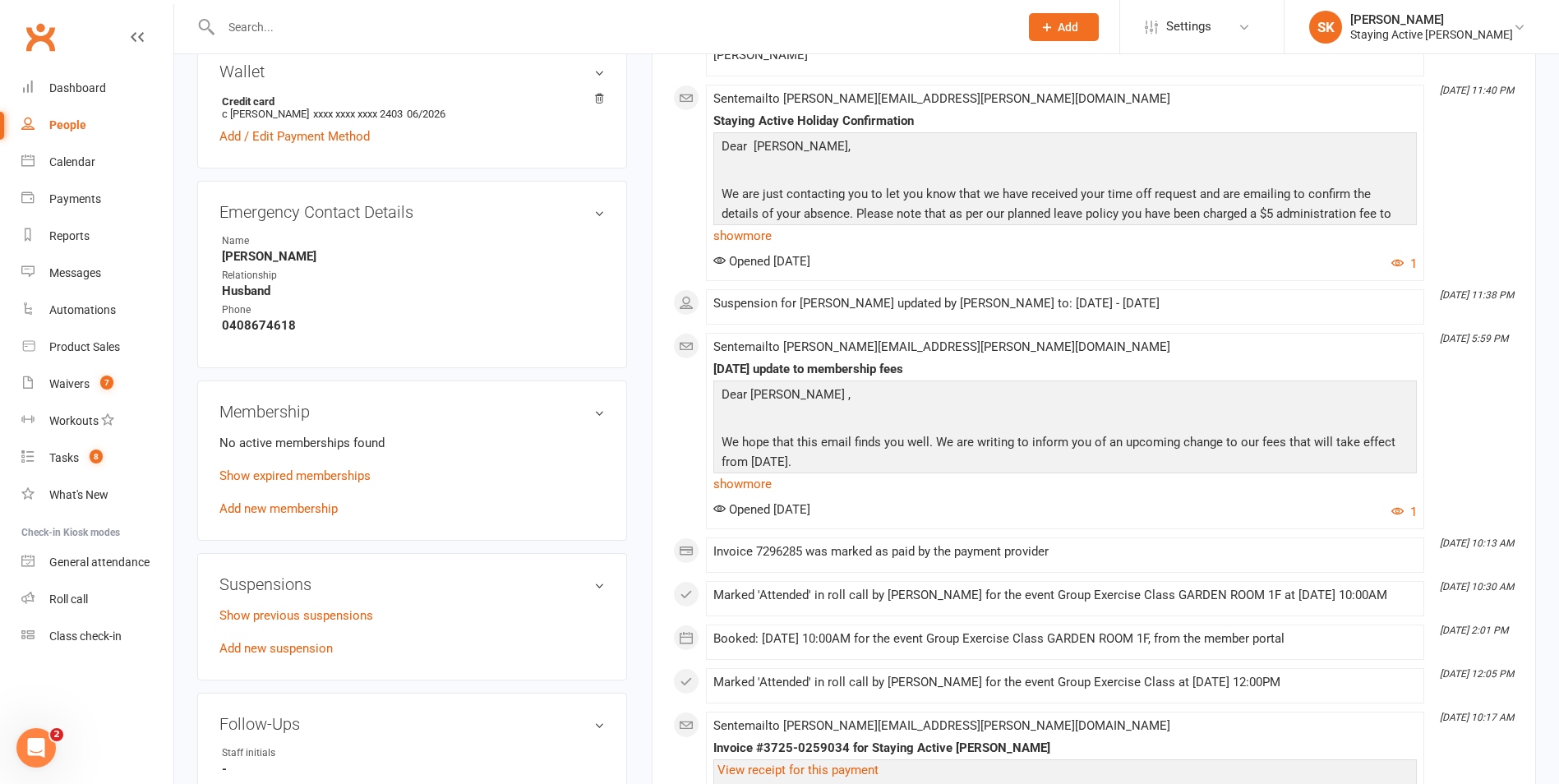
click at [631, 415] on div "upload photo Christina Willoughby Activated 25 September, 2019 Added 12 July, 2…" at bounding box center [412, 318] width 455 height 2125
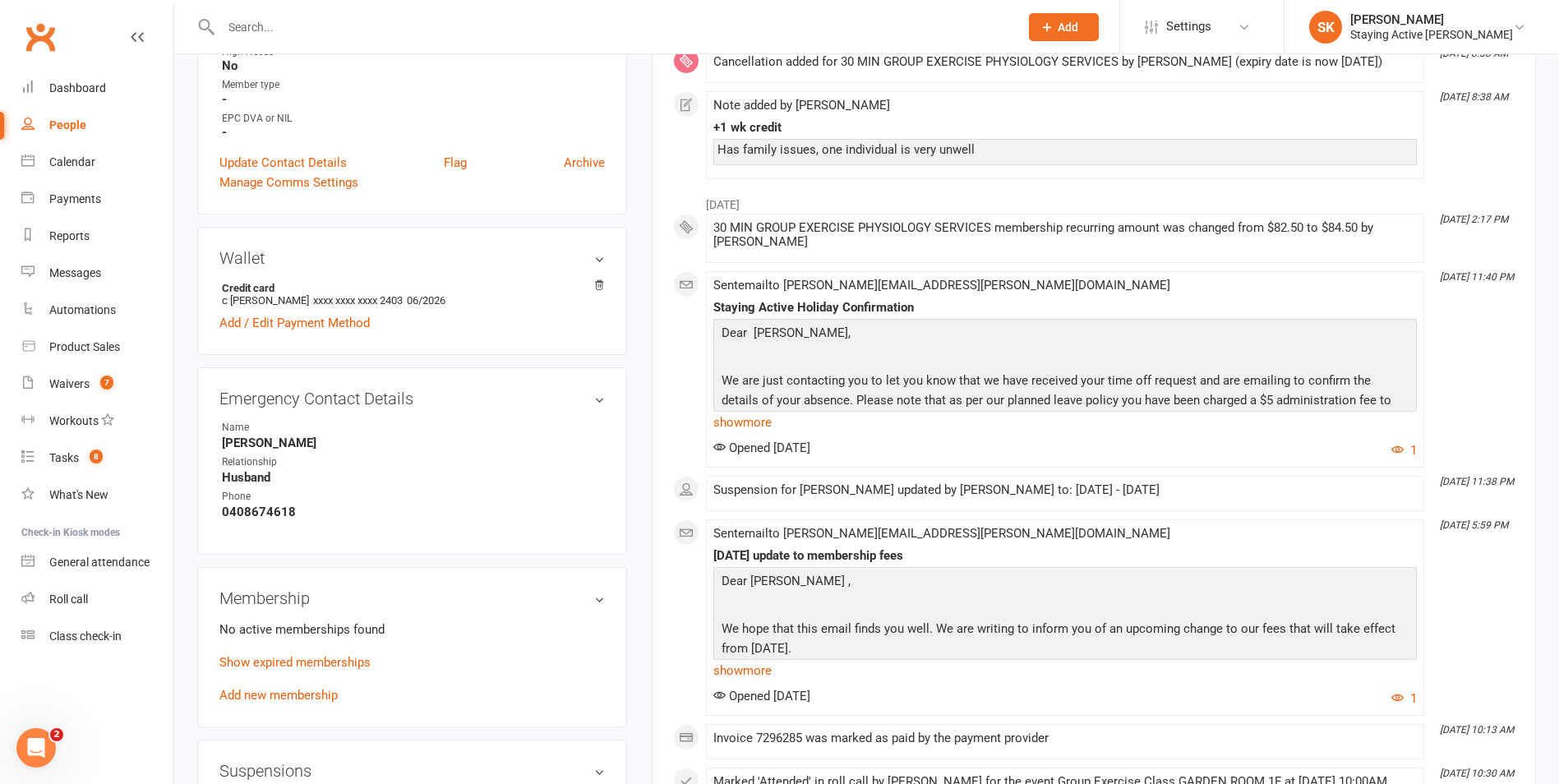
scroll to position [903, 0]
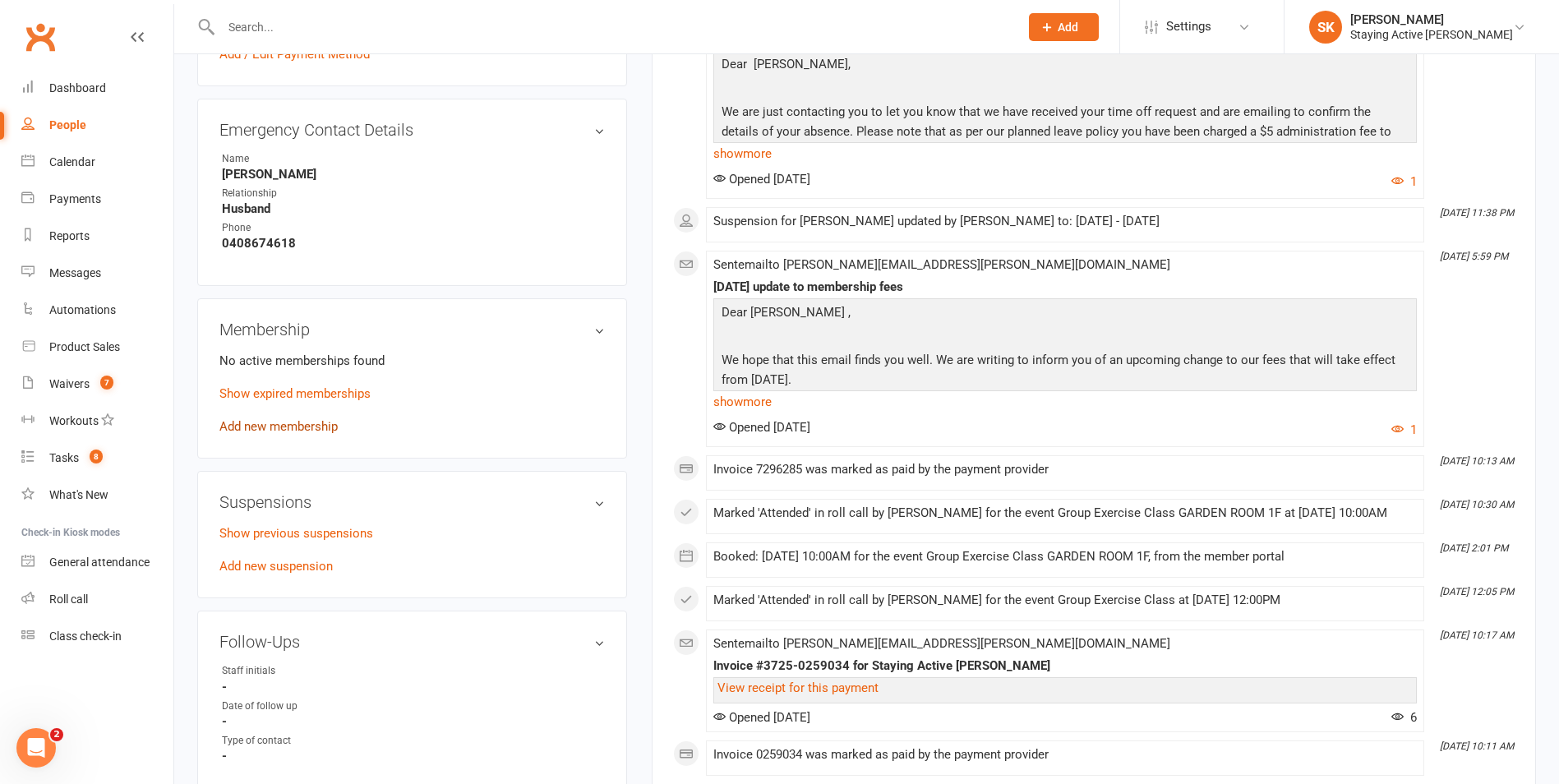
click at [304, 419] on link "Add new membership" at bounding box center [278, 426] width 118 height 15
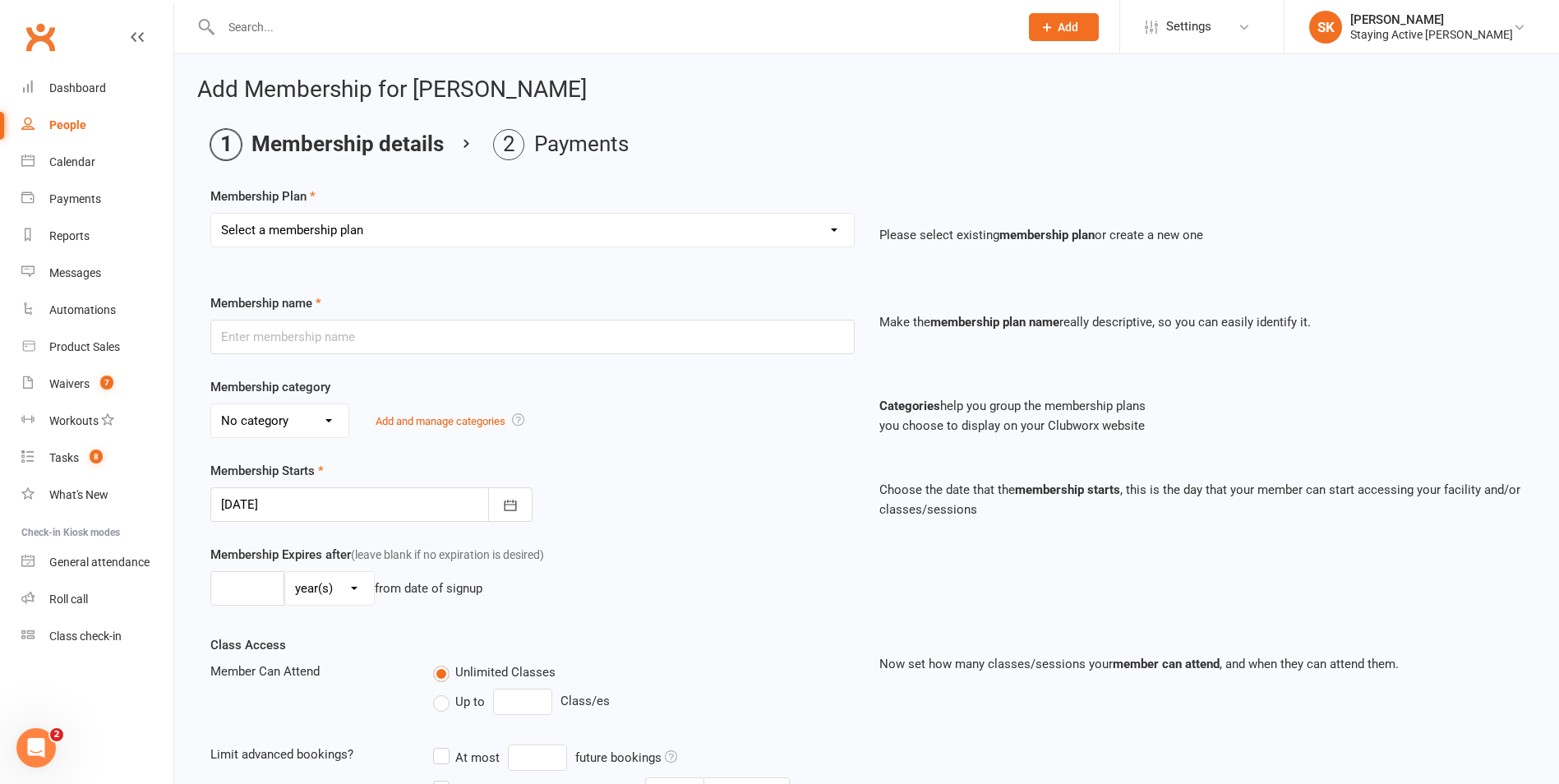
click at [376, 236] on select "Select a membership plan Create new Membership Plan 193000 Telehealth Exercise …" at bounding box center [533, 230] width 643 height 33
select select "2"
click at [211, 214] on select "Select a membership plan Create new Membership Plan 193000 Telehealth Exercise …" at bounding box center [533, 230] width 643 height 33
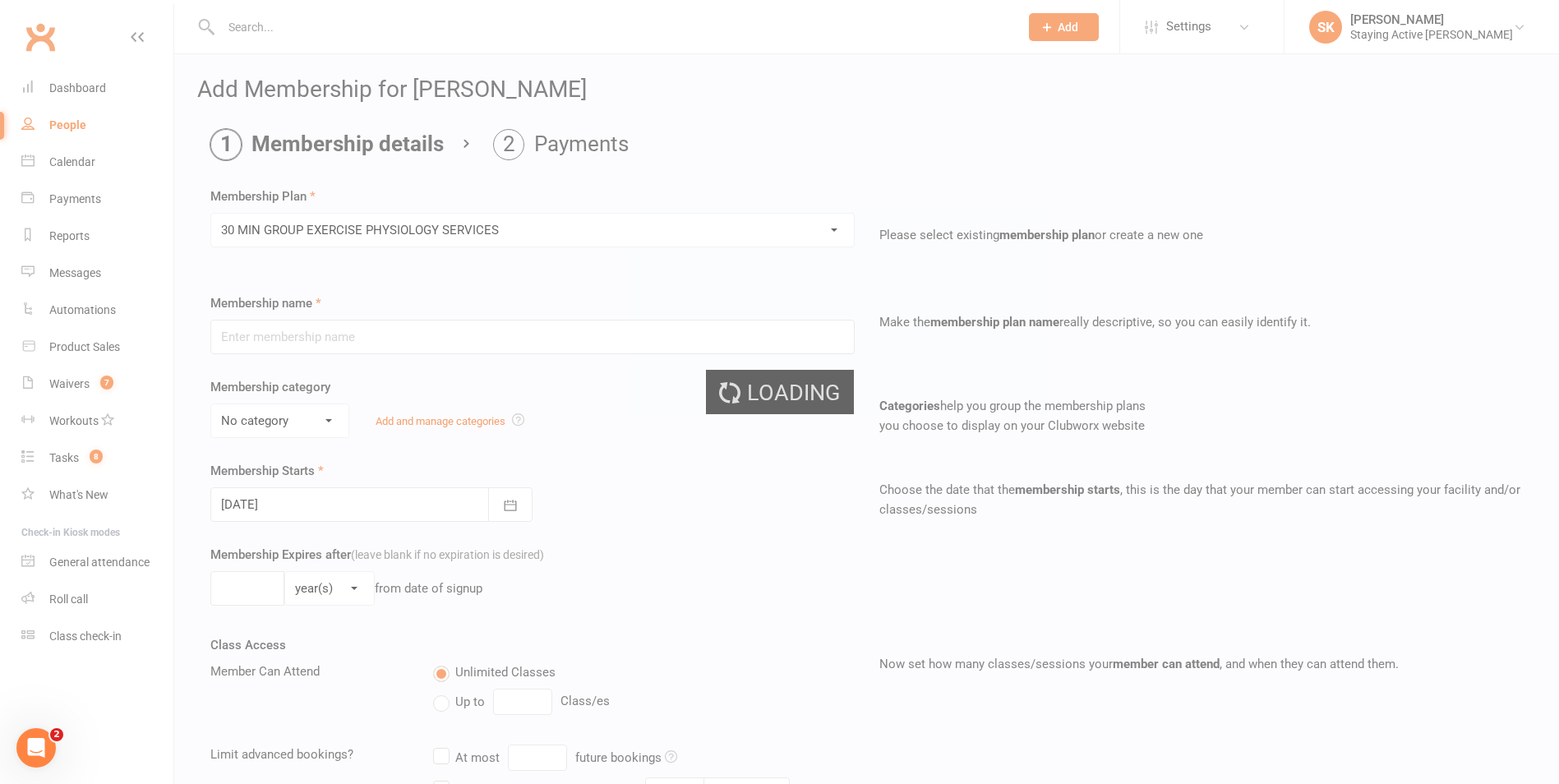
type input "30 MIN GROUP EXERCISE PHYSIOLOGY SERVICES"
select select "2"
type input "3"
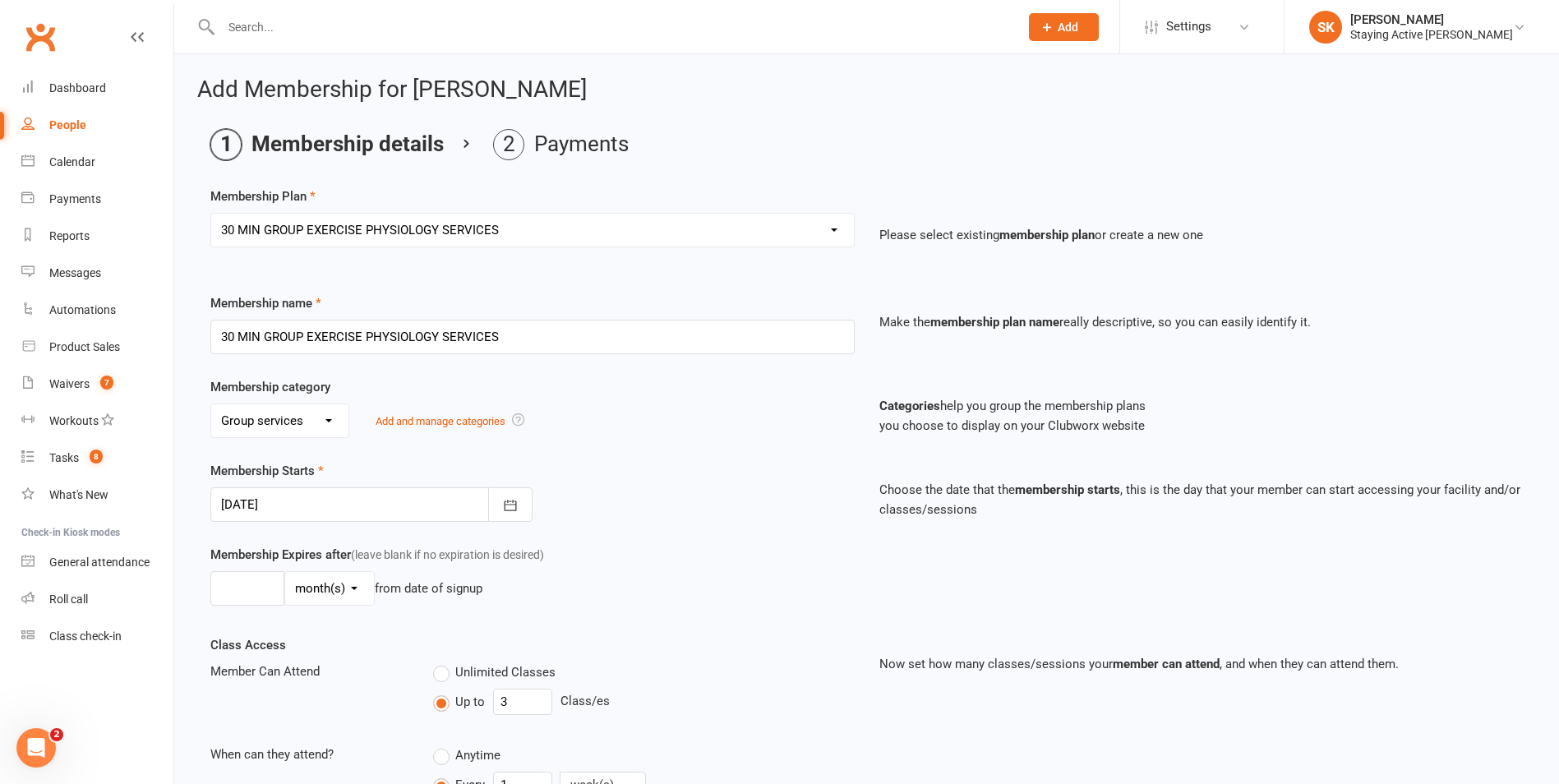
click at [323, 497] on div at bounding box center [371, 504] width 323 height 35
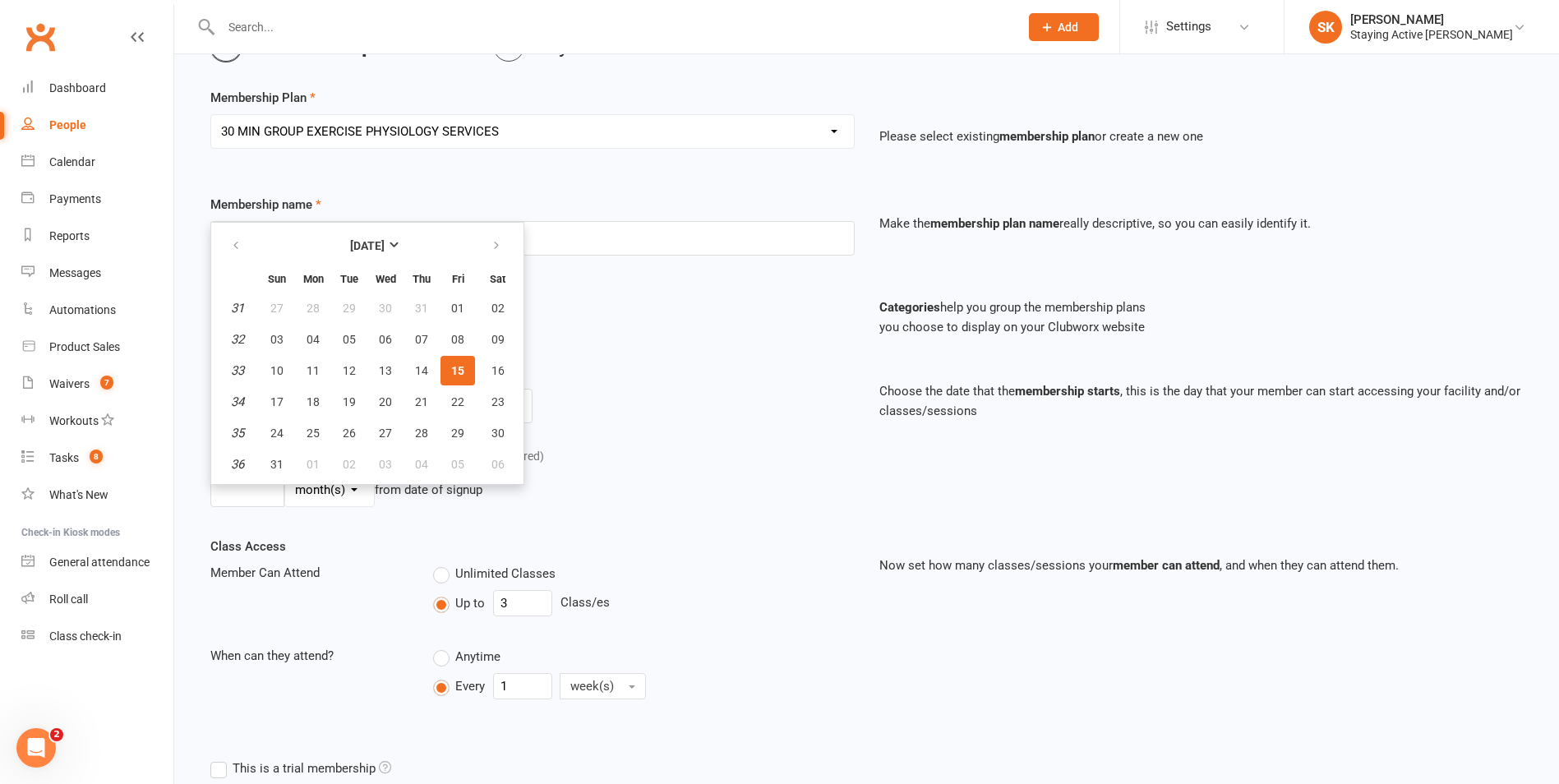
scroll to position [83, 0]
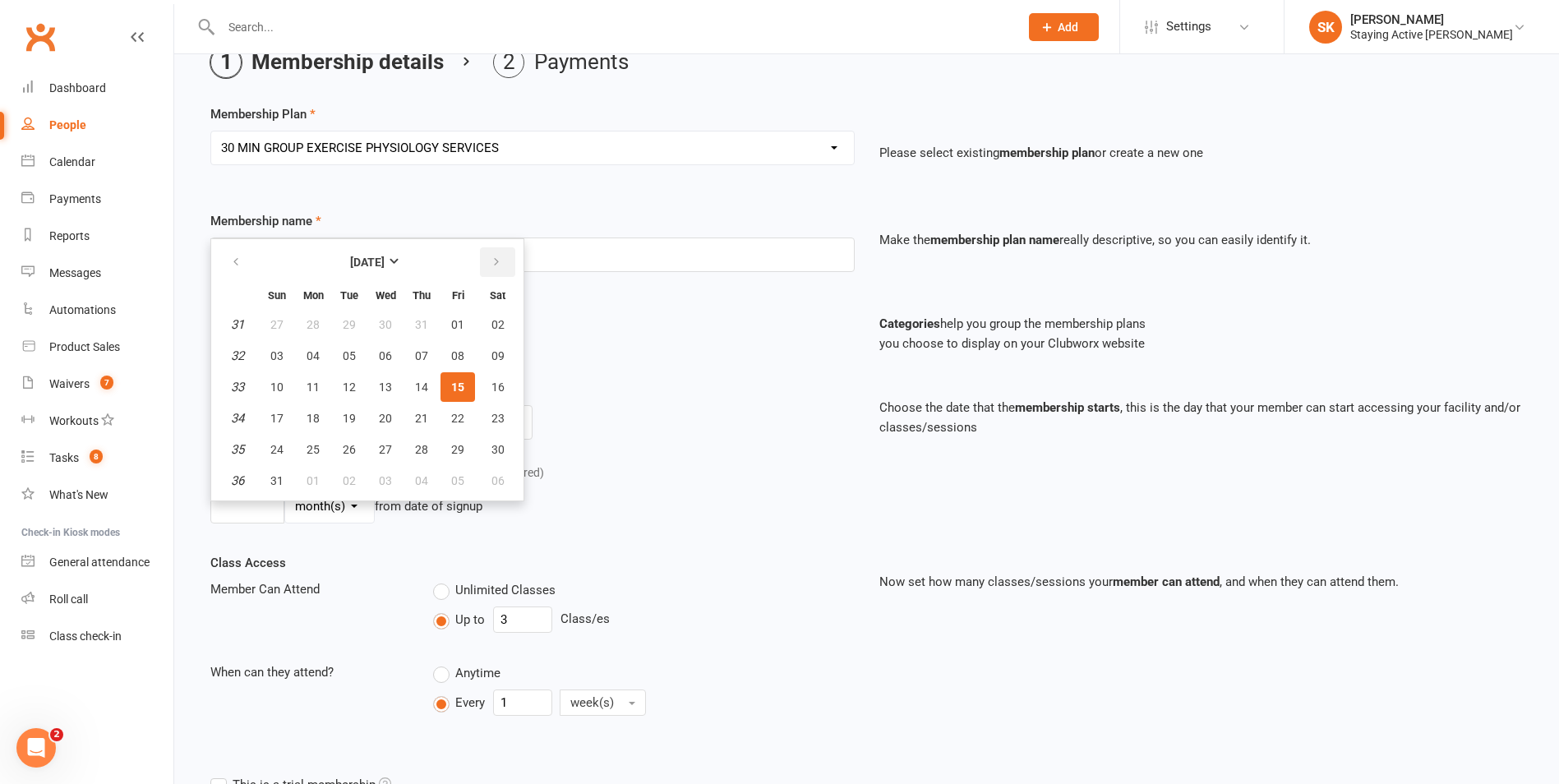
click at [502, 262] on button "button" at bounding box center [498, 263] width 36 height 30
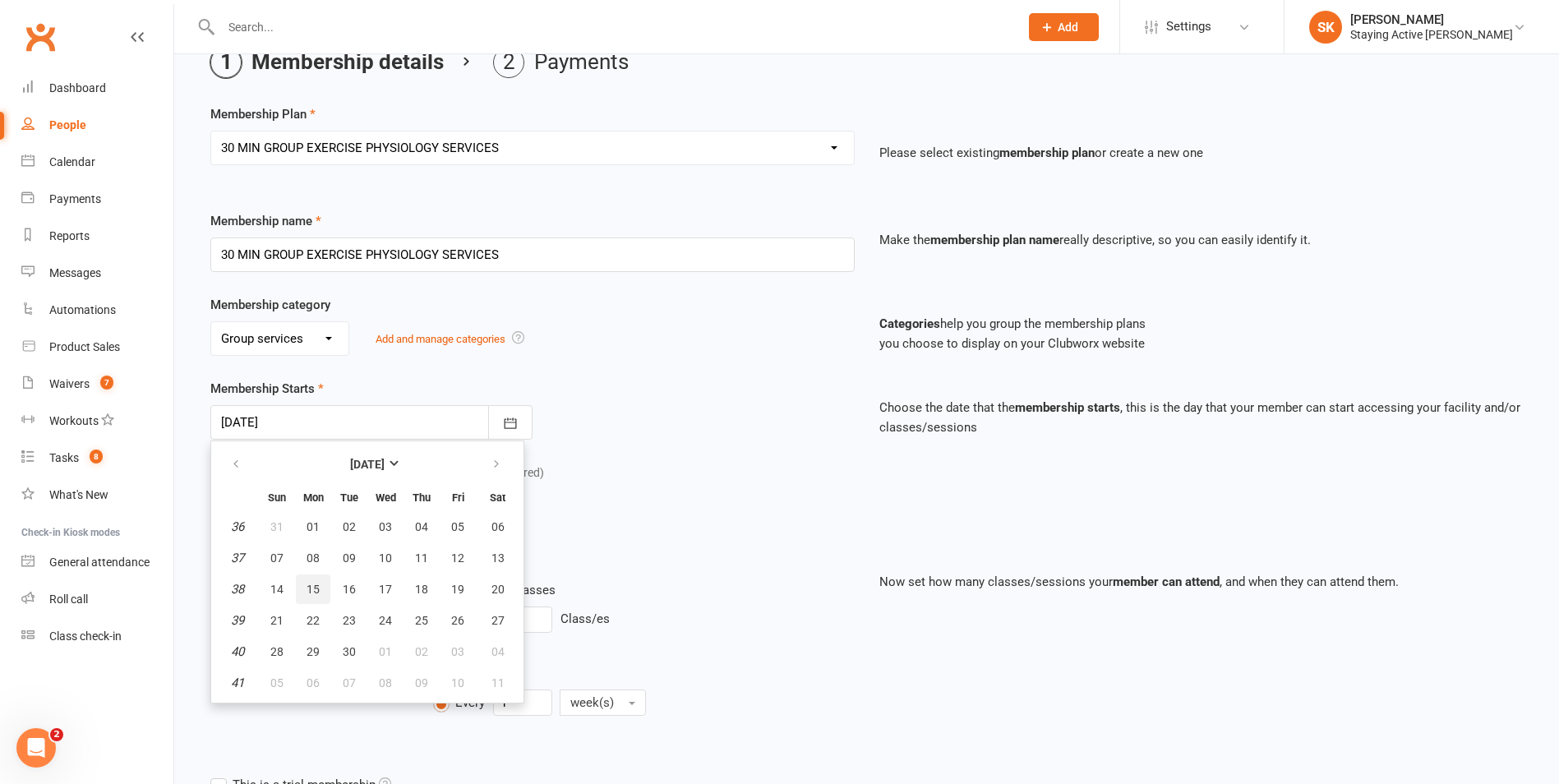
click at [315, 591] on span "15" at bounding box center [313, 588] width 13 height 13
type input "15 Sep 2025"
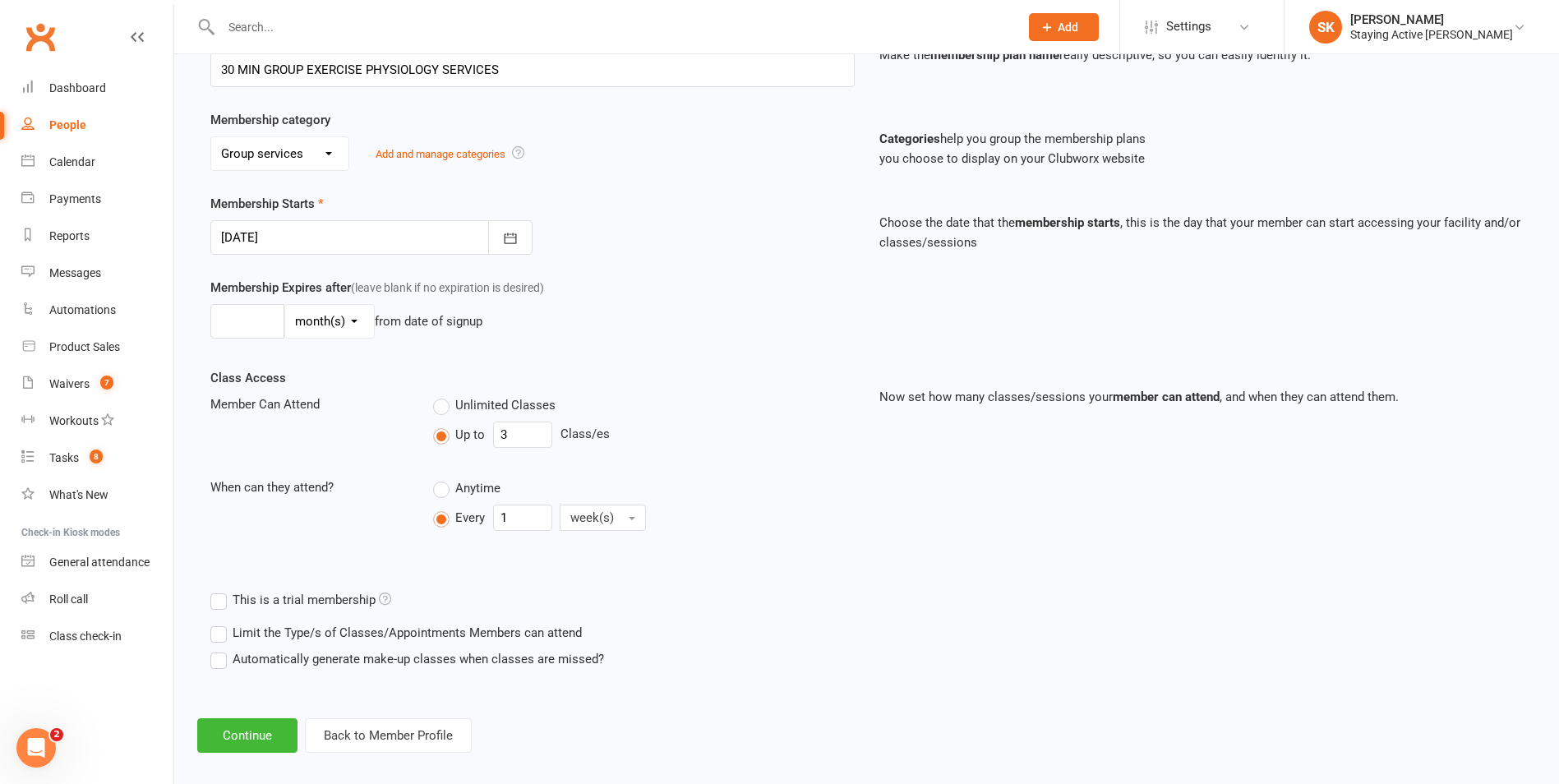
scroll to position [283, 0]
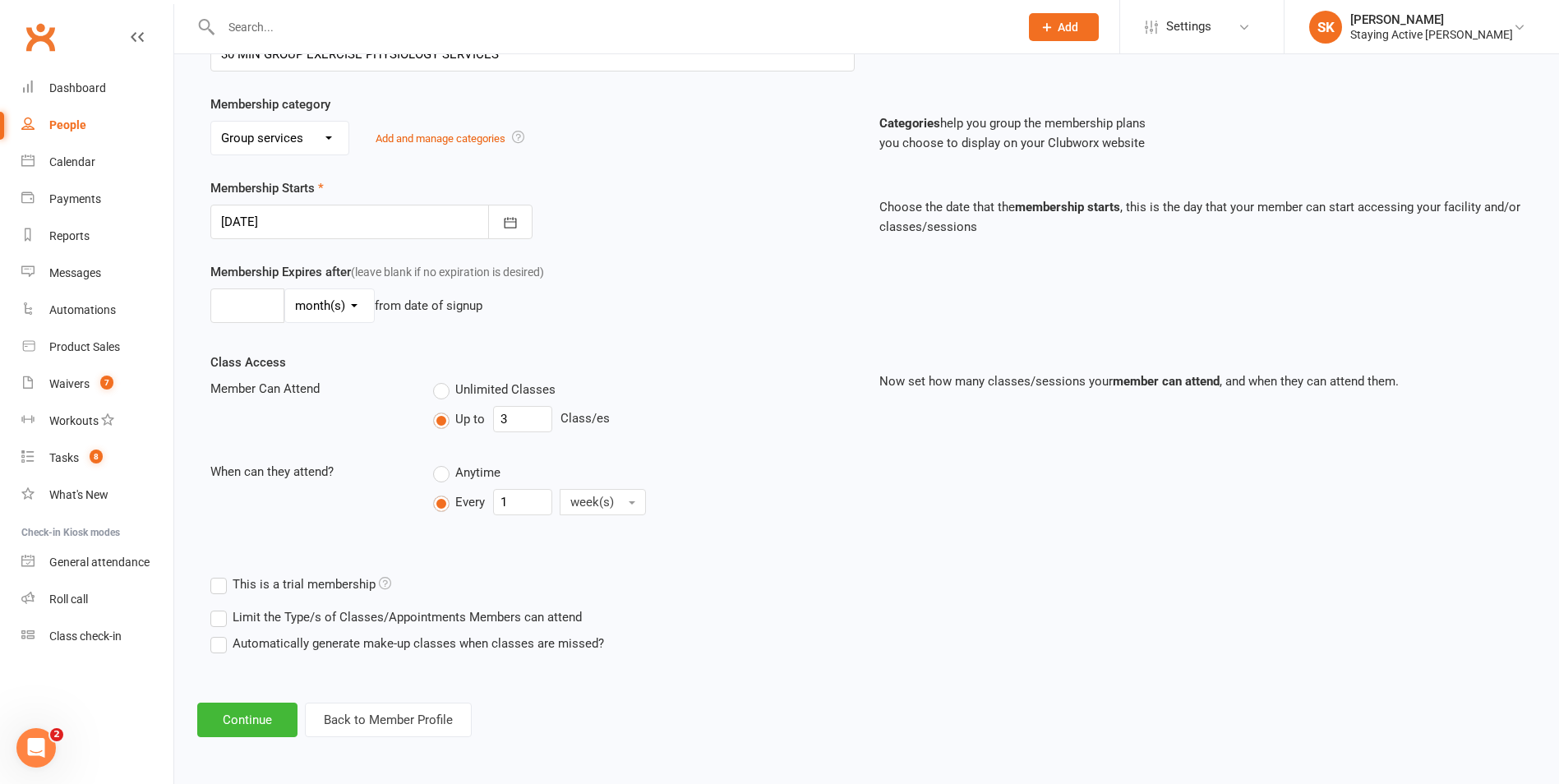
click at [270, 701] on div "Add Membership for Christina Willoughby Membership details Payments Membership …" at bounding box center [866, 265] width 1385 height 988
click at [362, 705] on button "Back to Member Profile" at bounding box center [388, 719] width 167 height 35
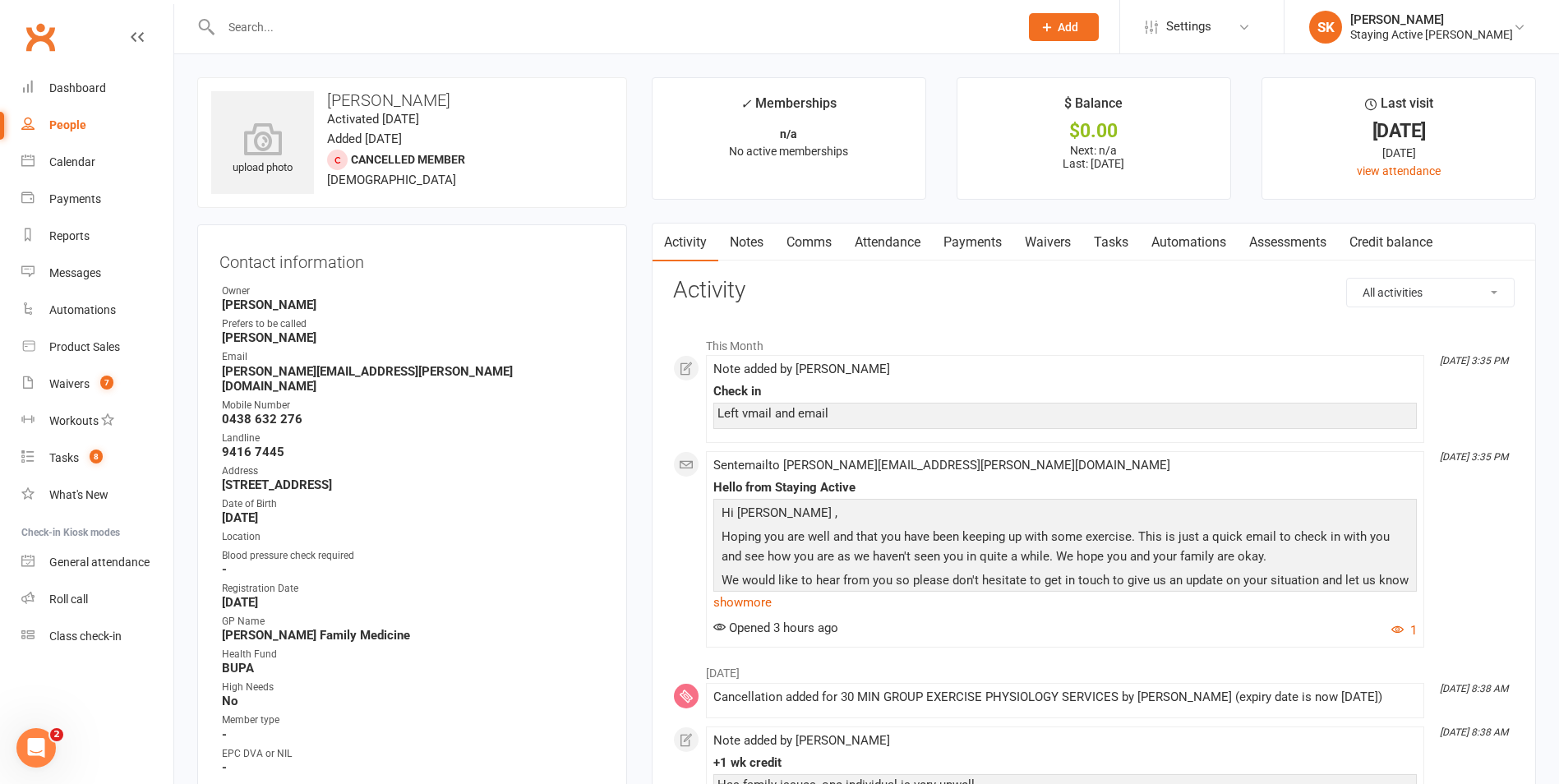
click at [766, 226] on link "Notes" at bounding box center [747, 243] width 57 height 38
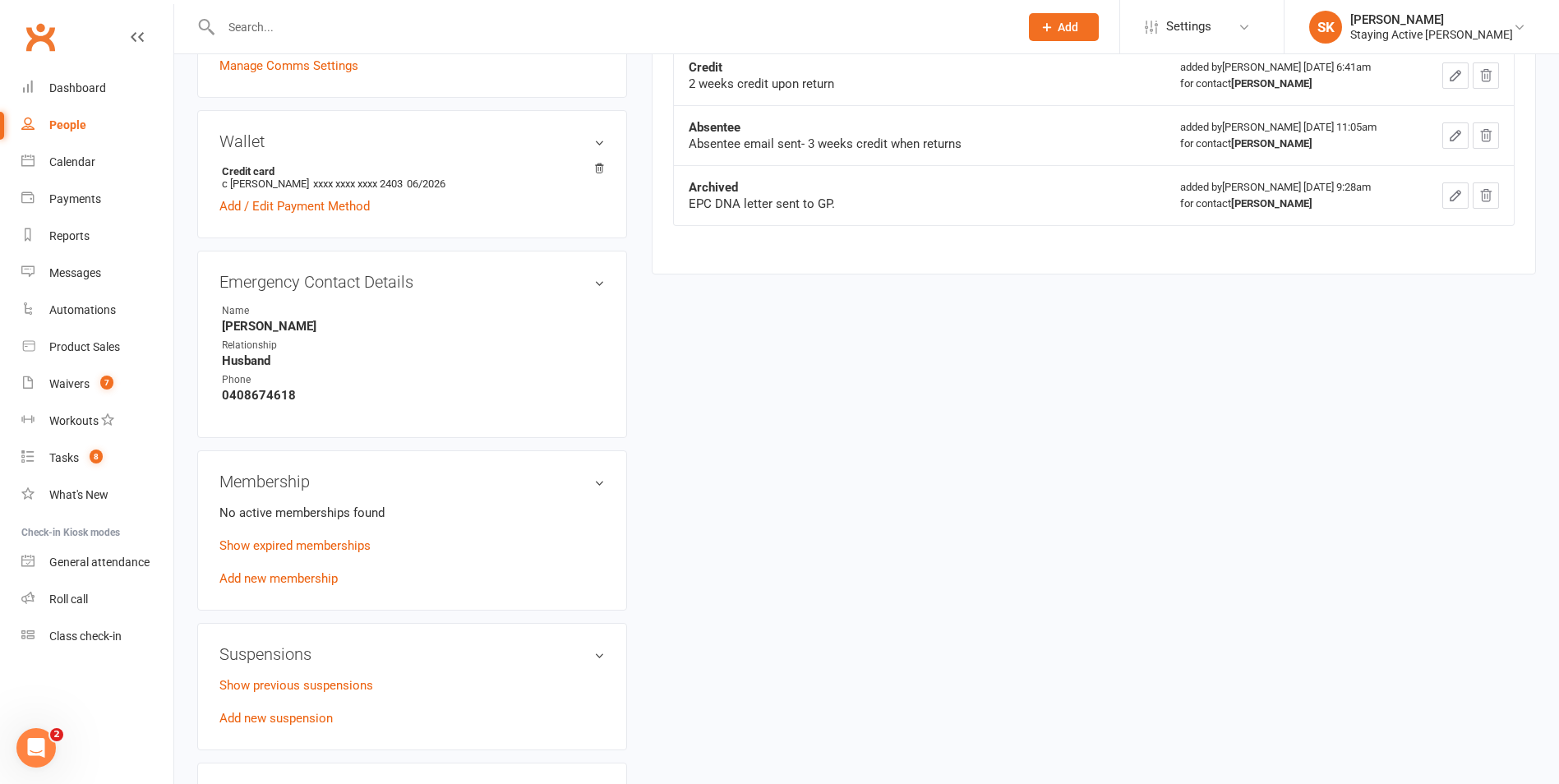
scroll to position [903, 0]
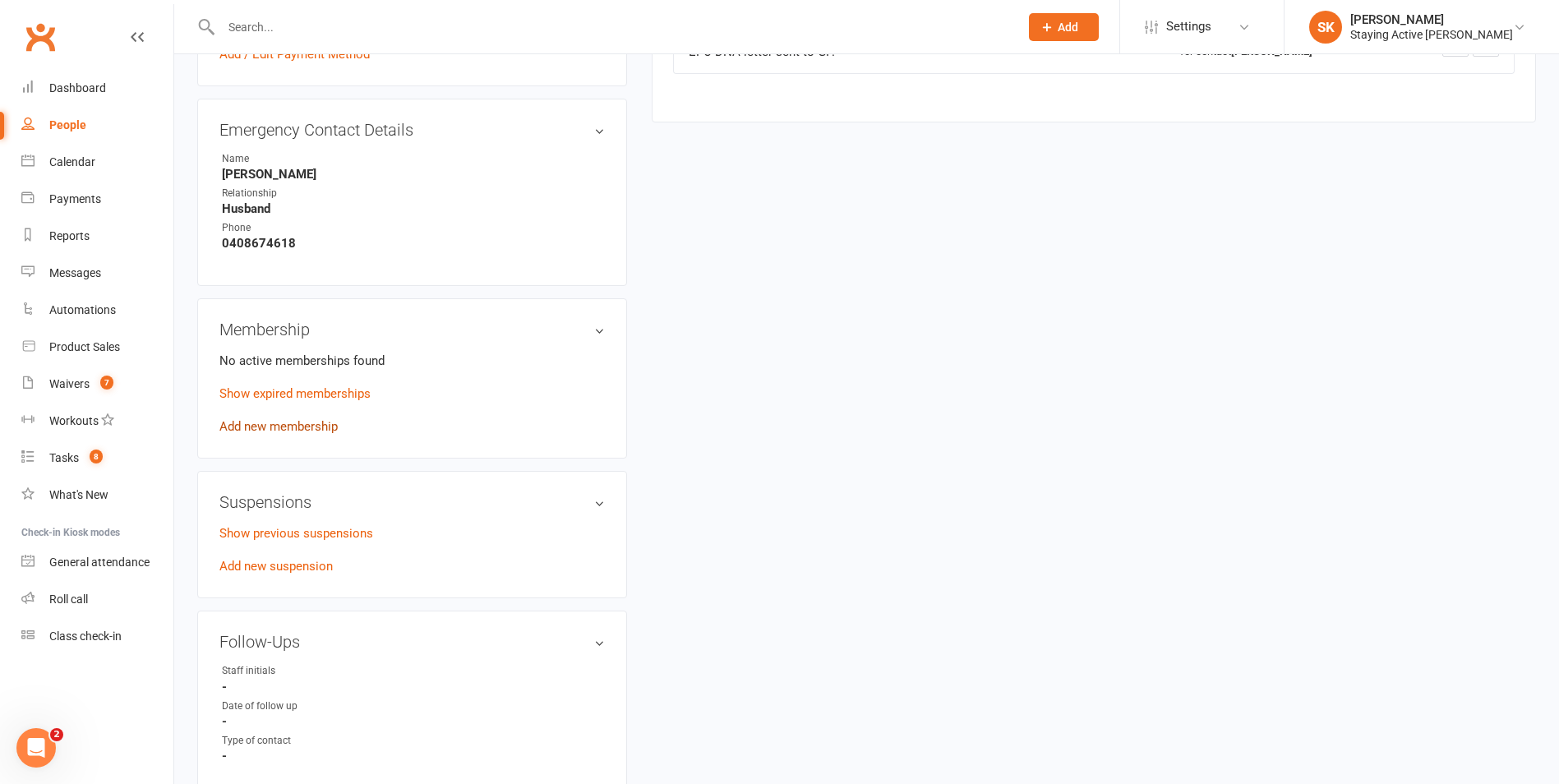
click at [311, 419] on link "Add new membership" at bounding box center [278, 426] width 118 height 15
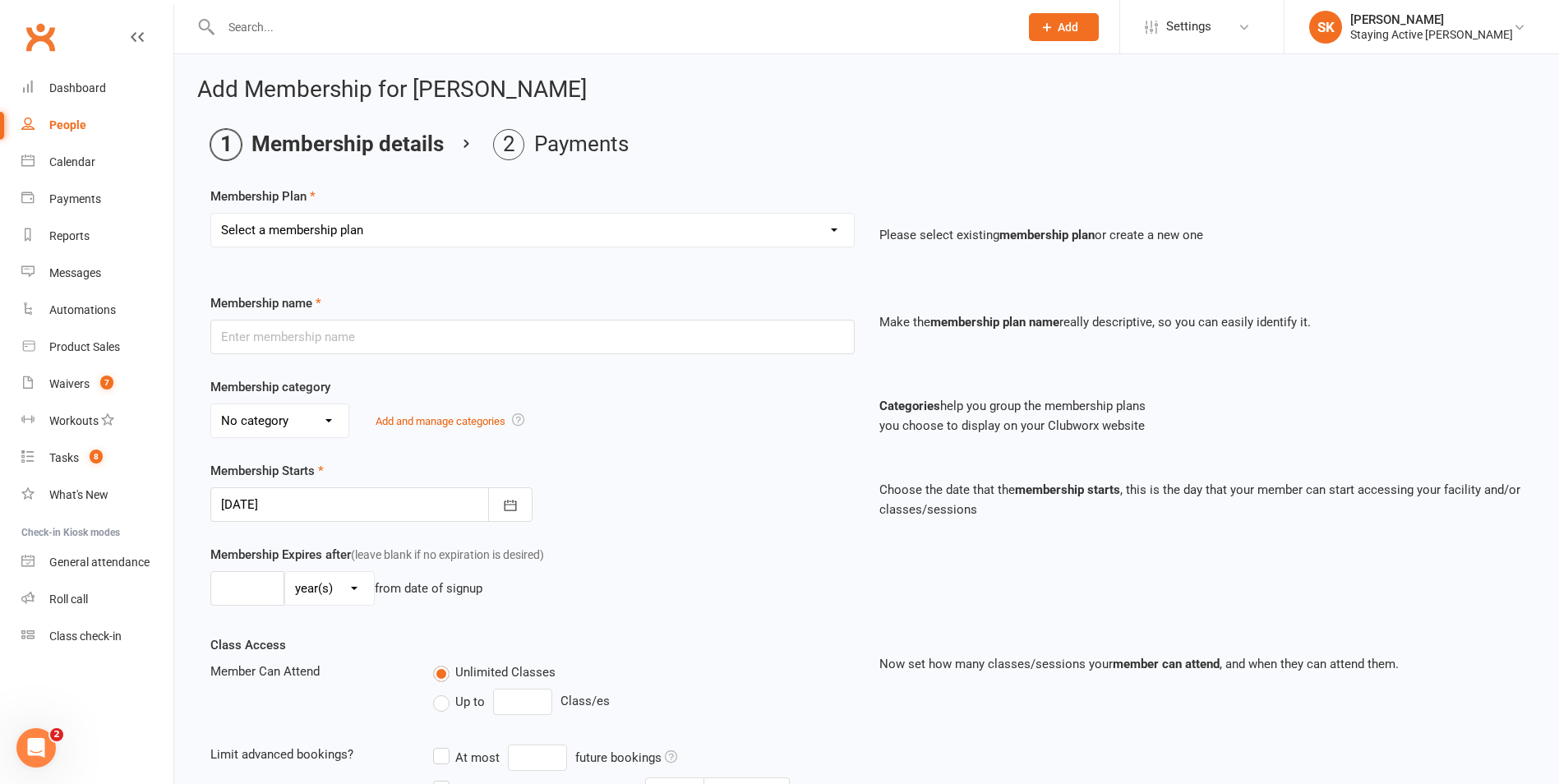
click at [296, 239] on select "Select a membership plan Create new Membership Plan 193000 Telehealth Exercise …" at bounding box center [533, 230] width 643 height 33
select select "2"
click at [211, 214] on select "Select a membership plan Create new Membership Plan 193000 Telehealth Exercise …" at bounding box center [533, 230] width 643 height 33
type input "30 MIN GROUP EXERCISE PHYSIOLOGY SERVICES"
select select "2"
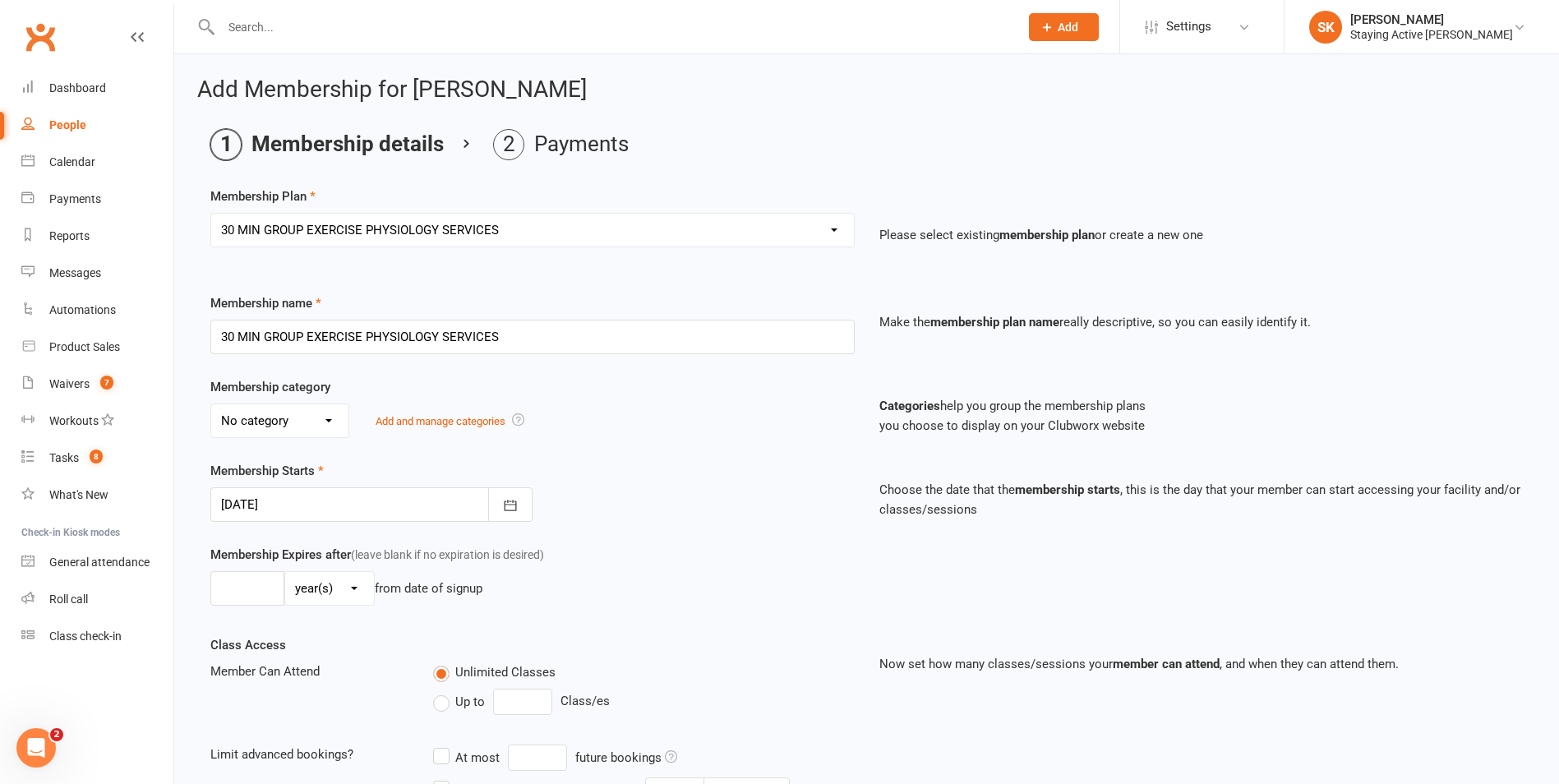
select select "2"
type input "3"
click at [317, 497] on div at bounding box center [371, 504] width 323 height 35
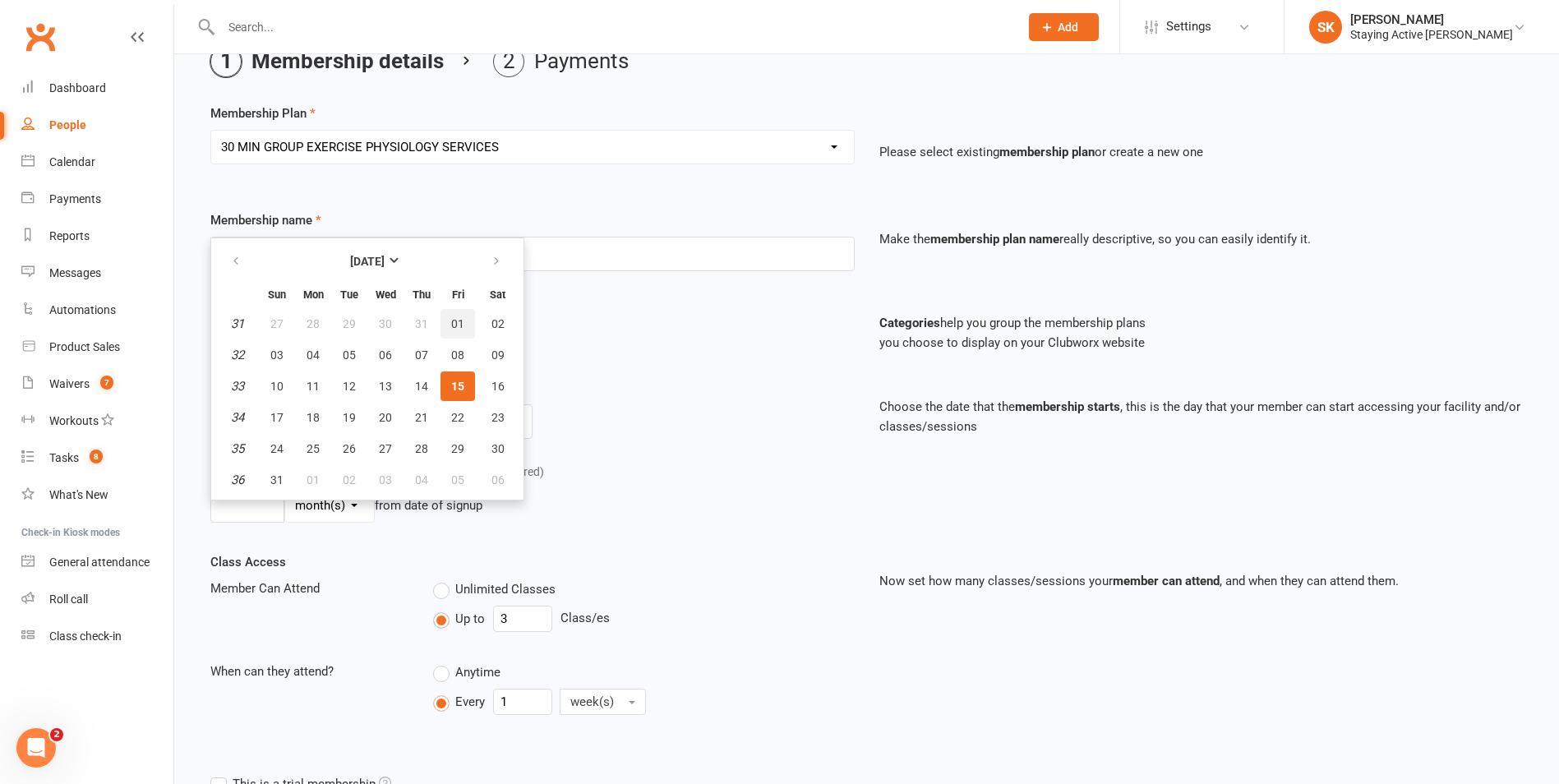
scroll to position [83, 0]
click at [498, 265] on icon "button" at bounding box center [497, 262] width 12 height 13
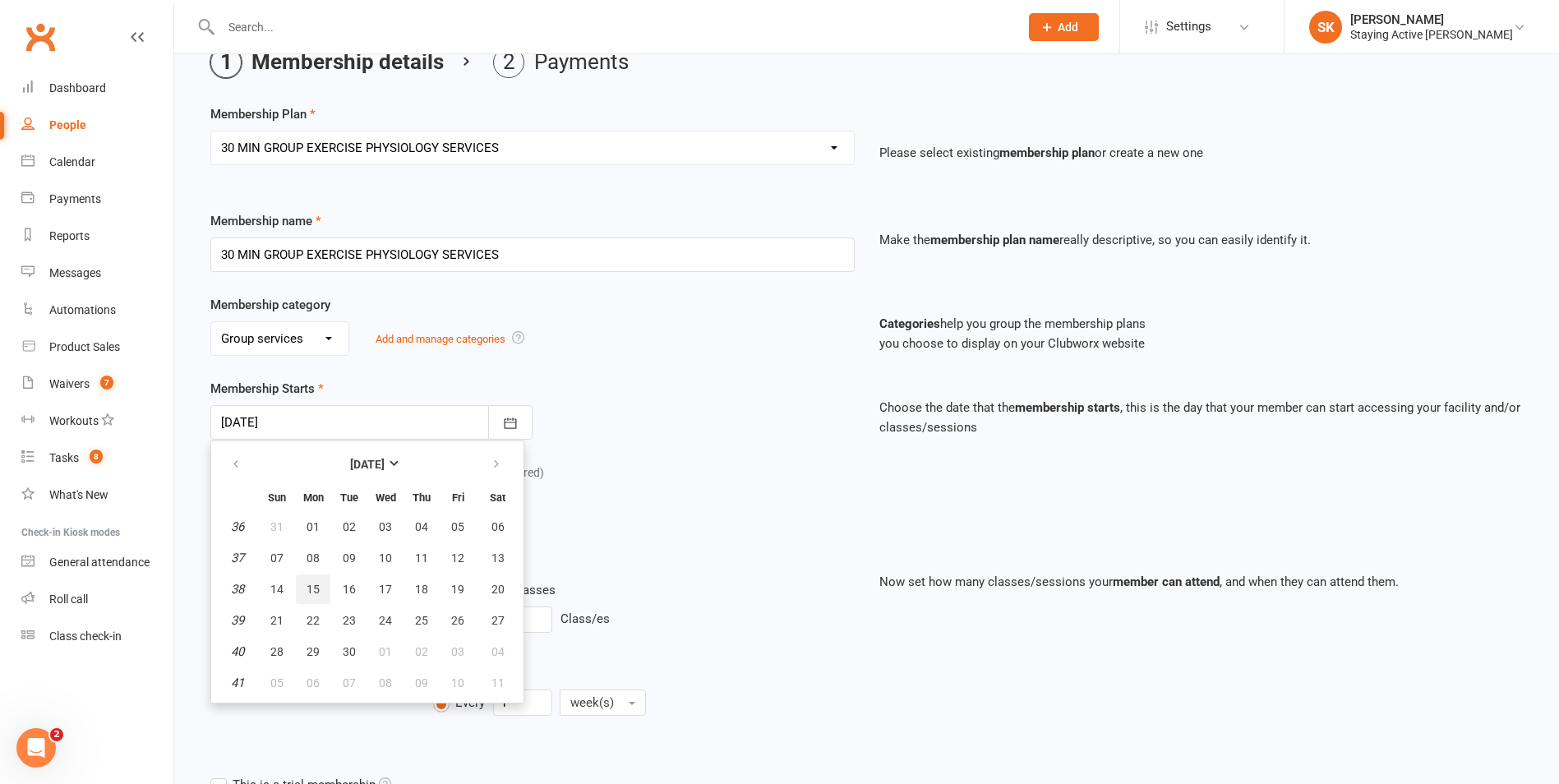
click at [320, 582] on button "15" at bounding box center [313, 589] width 35 height 30
type input "15 Sep 2025"
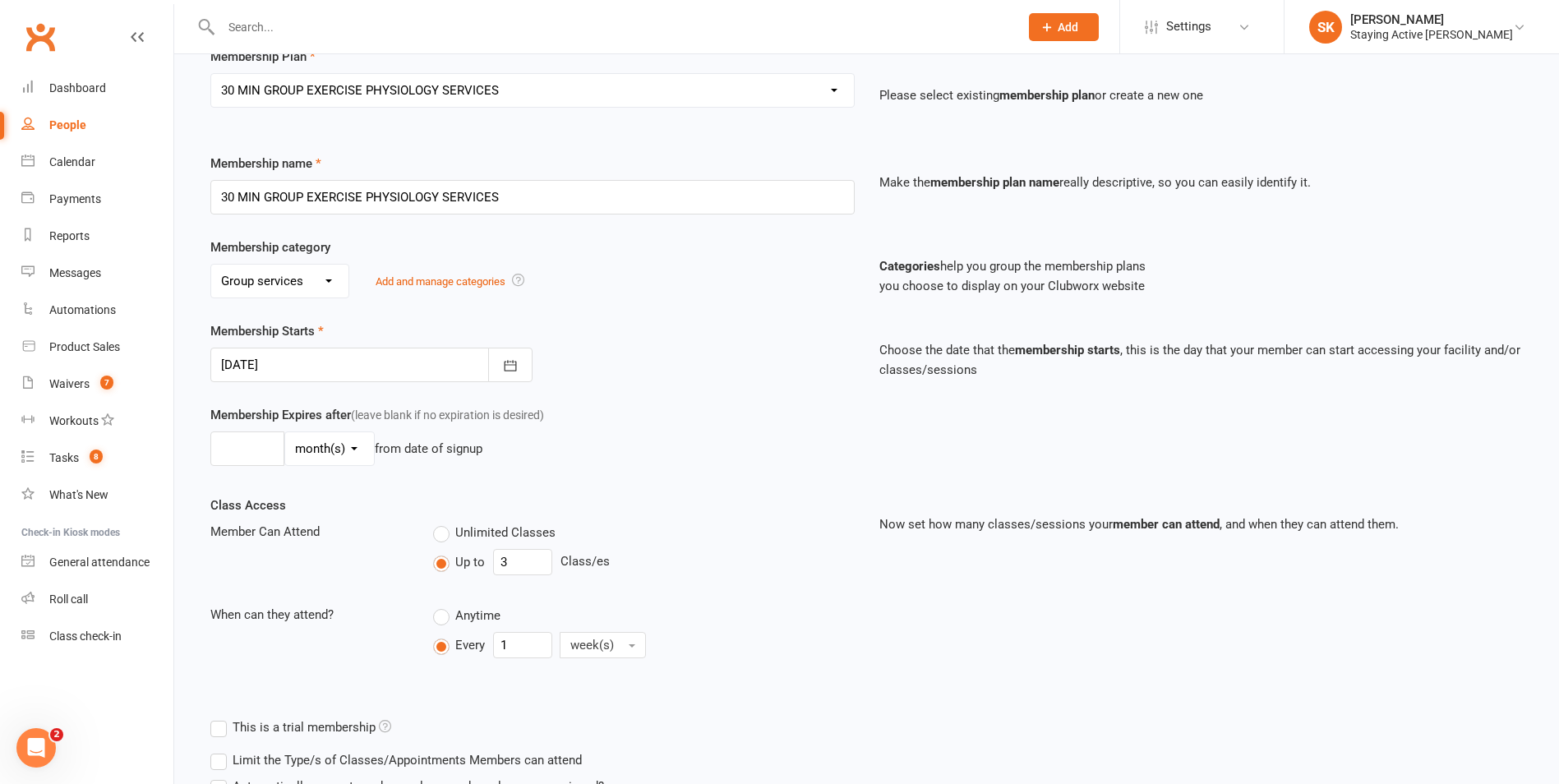
scroll to position [283, 0]
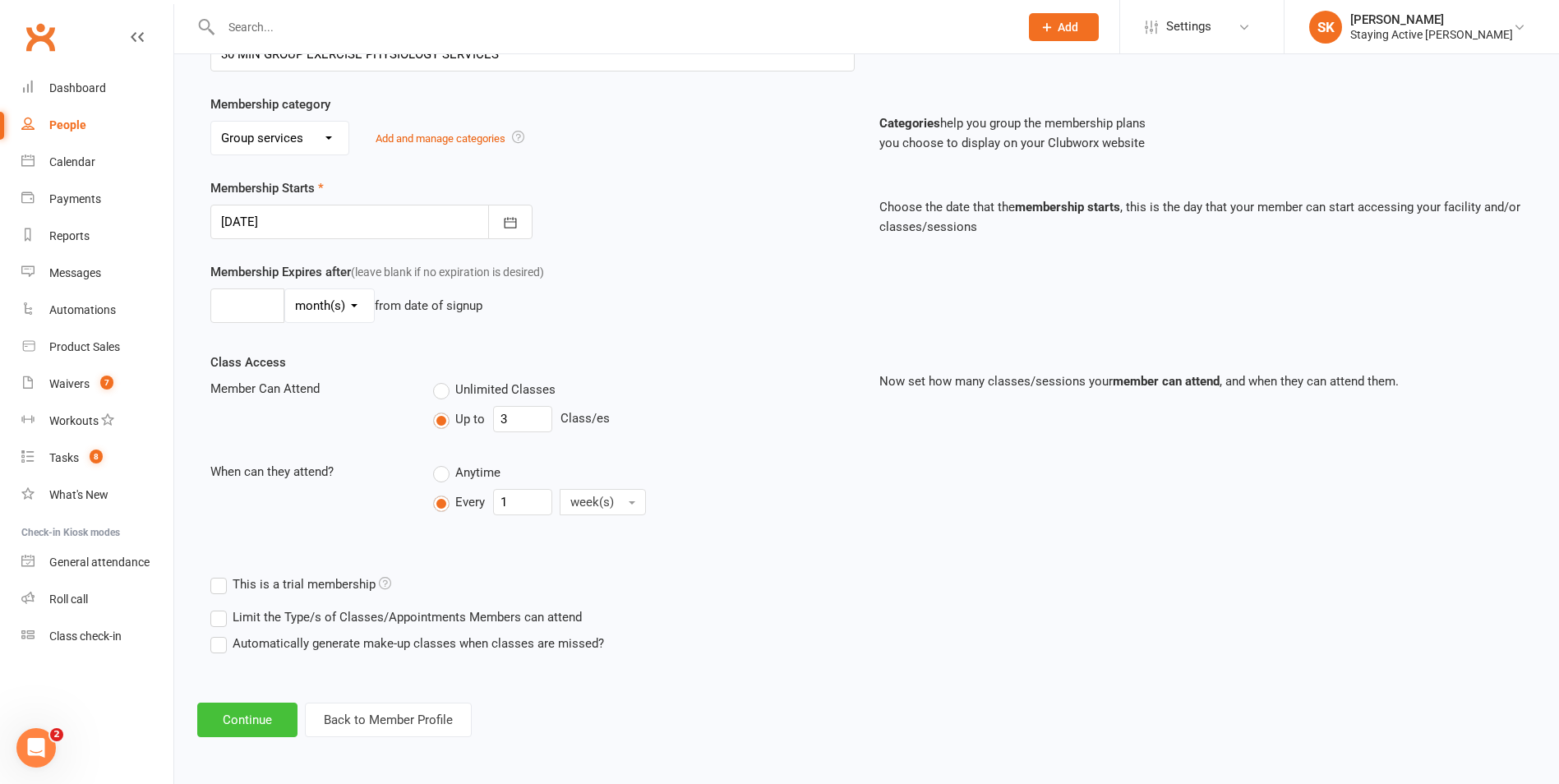
click at [267, 713] on button "Continue" at bounding box center [247, 719] width 101 height 35
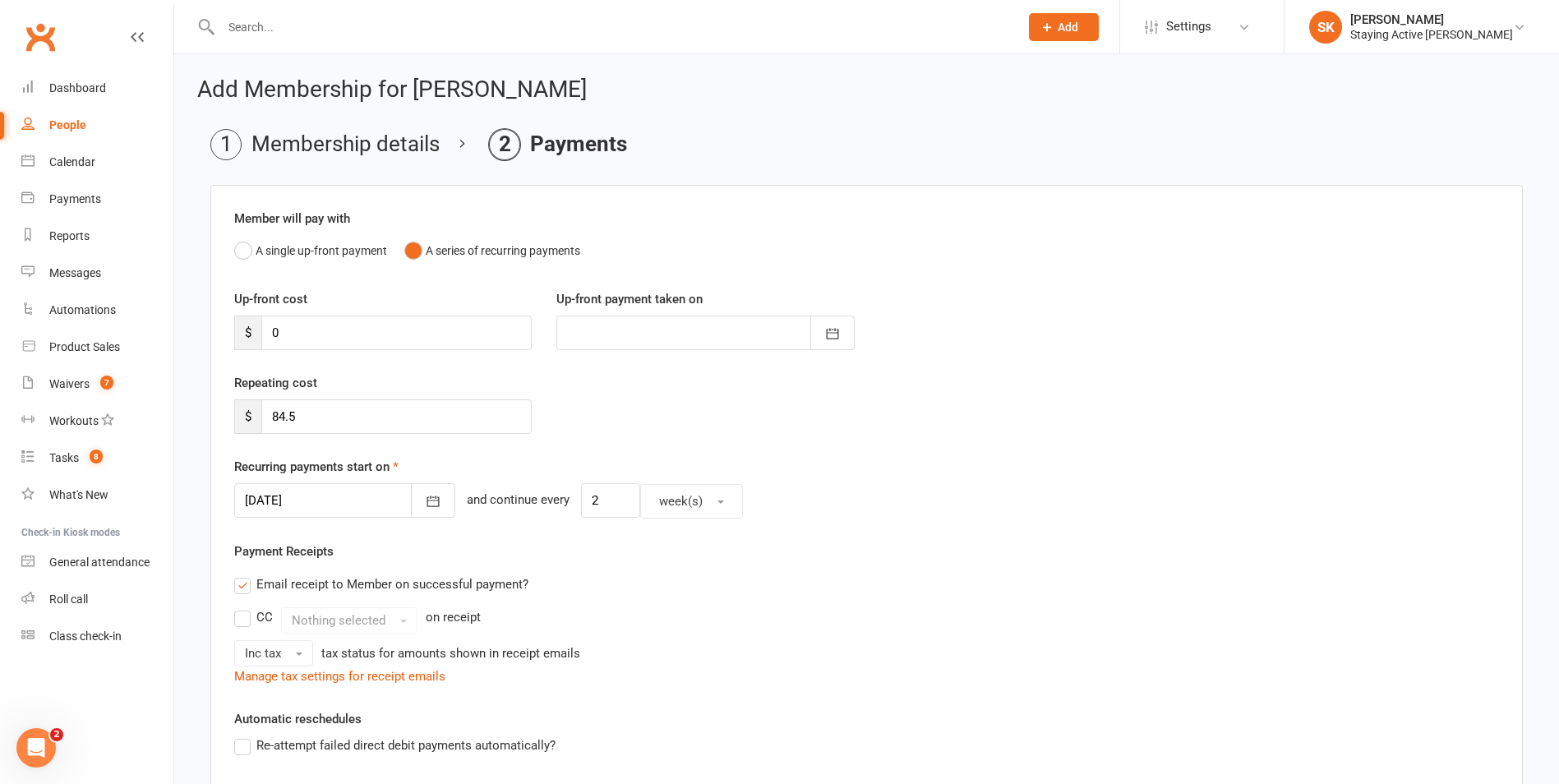
scroll to position [247, 0]
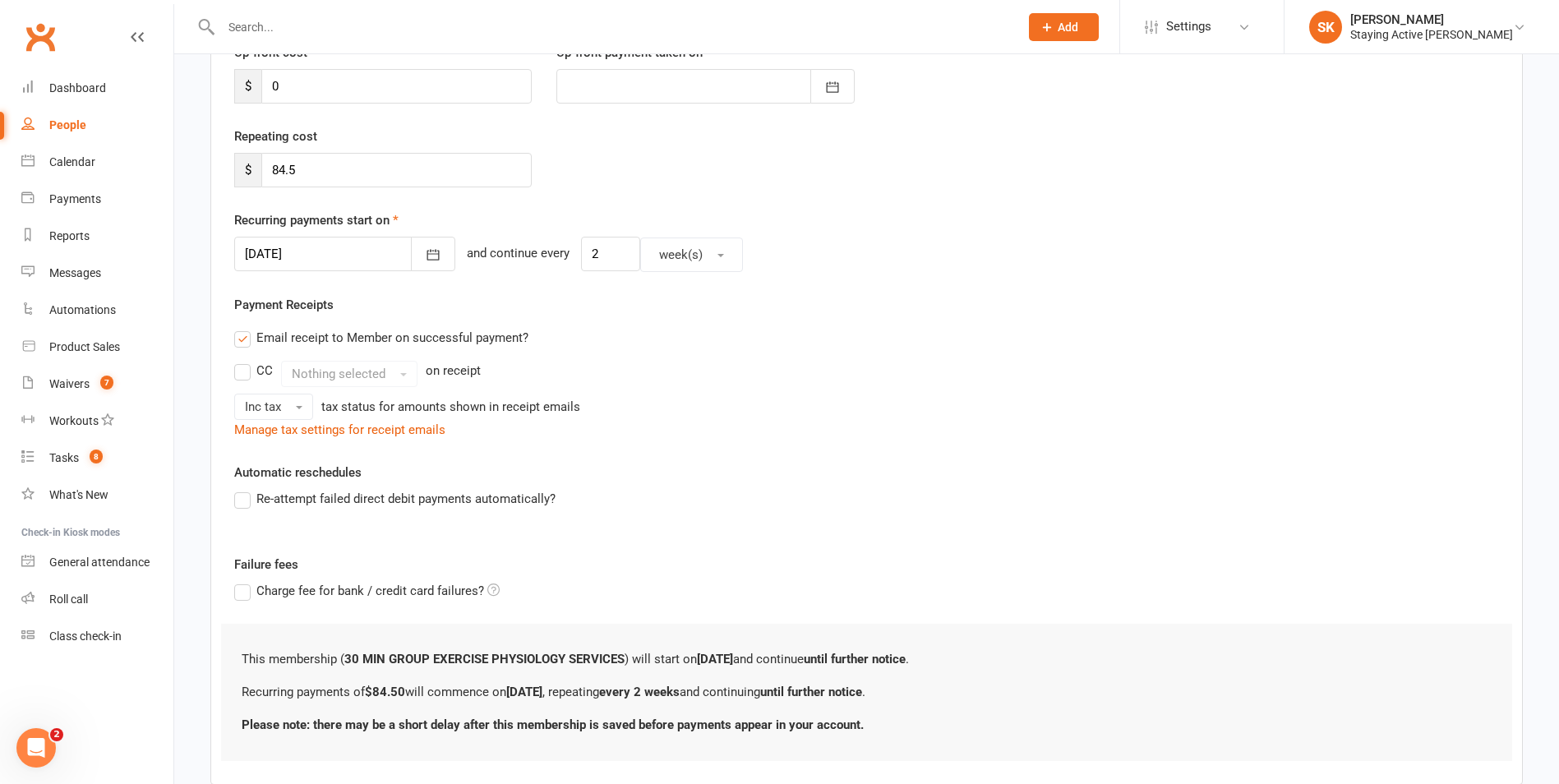
click at [321, 260] on div at bounding box center [344, 254] width 221 height 35
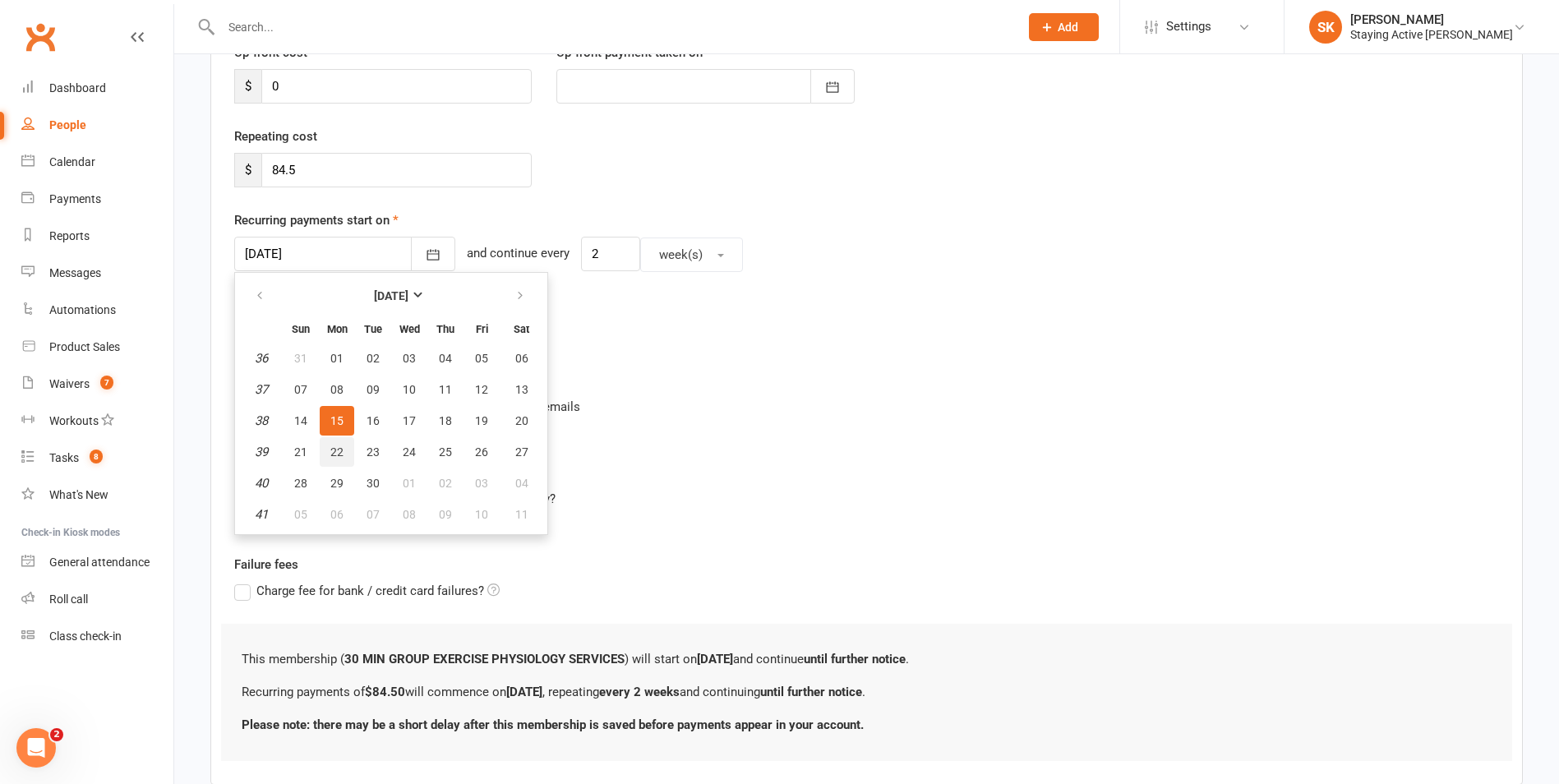
click at [335, 443] on button "22" at bounding box center [336, 452] width 35 height 30
type input "22 Sep 2025"
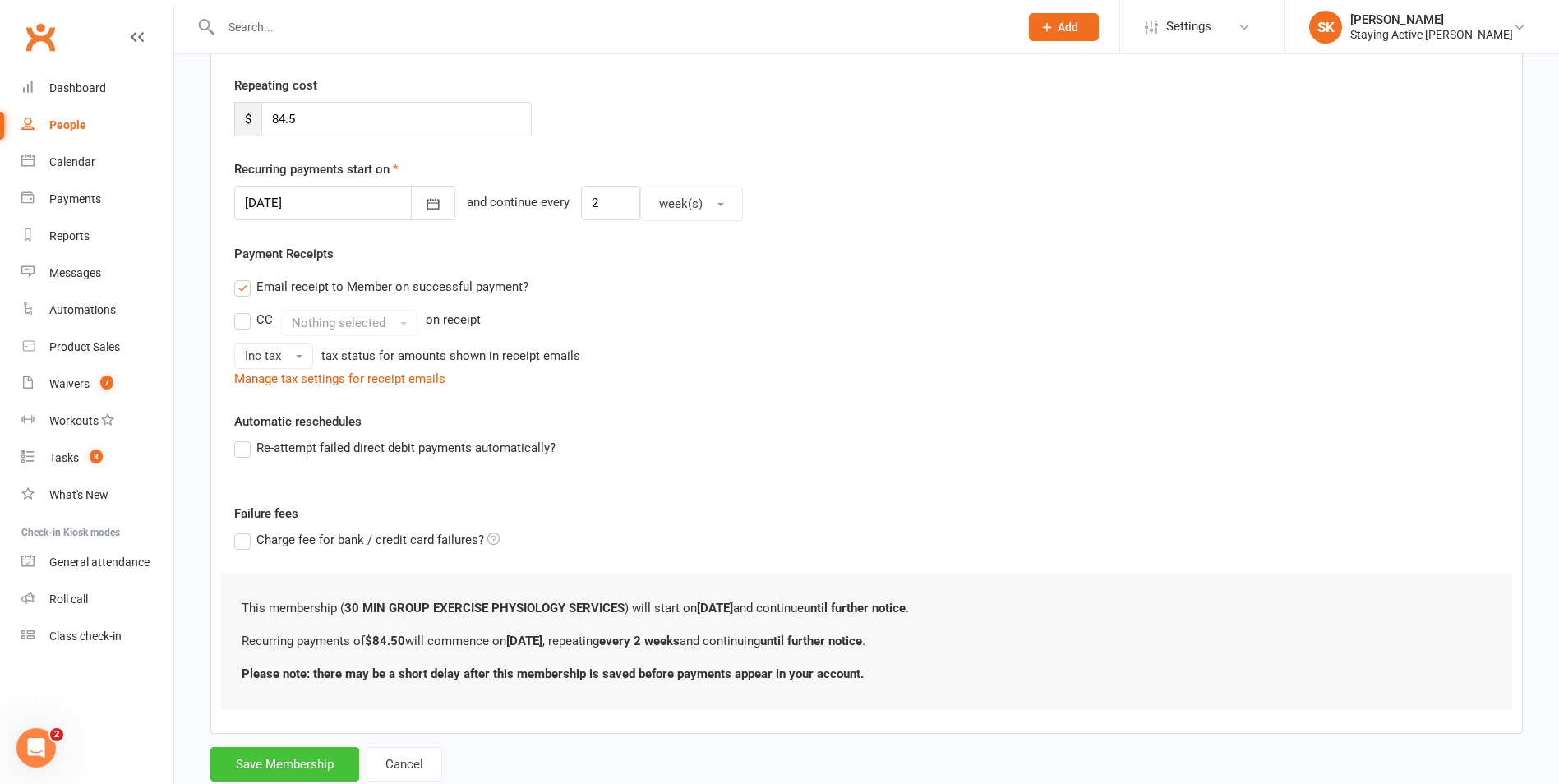
scroll to position [345, 0]
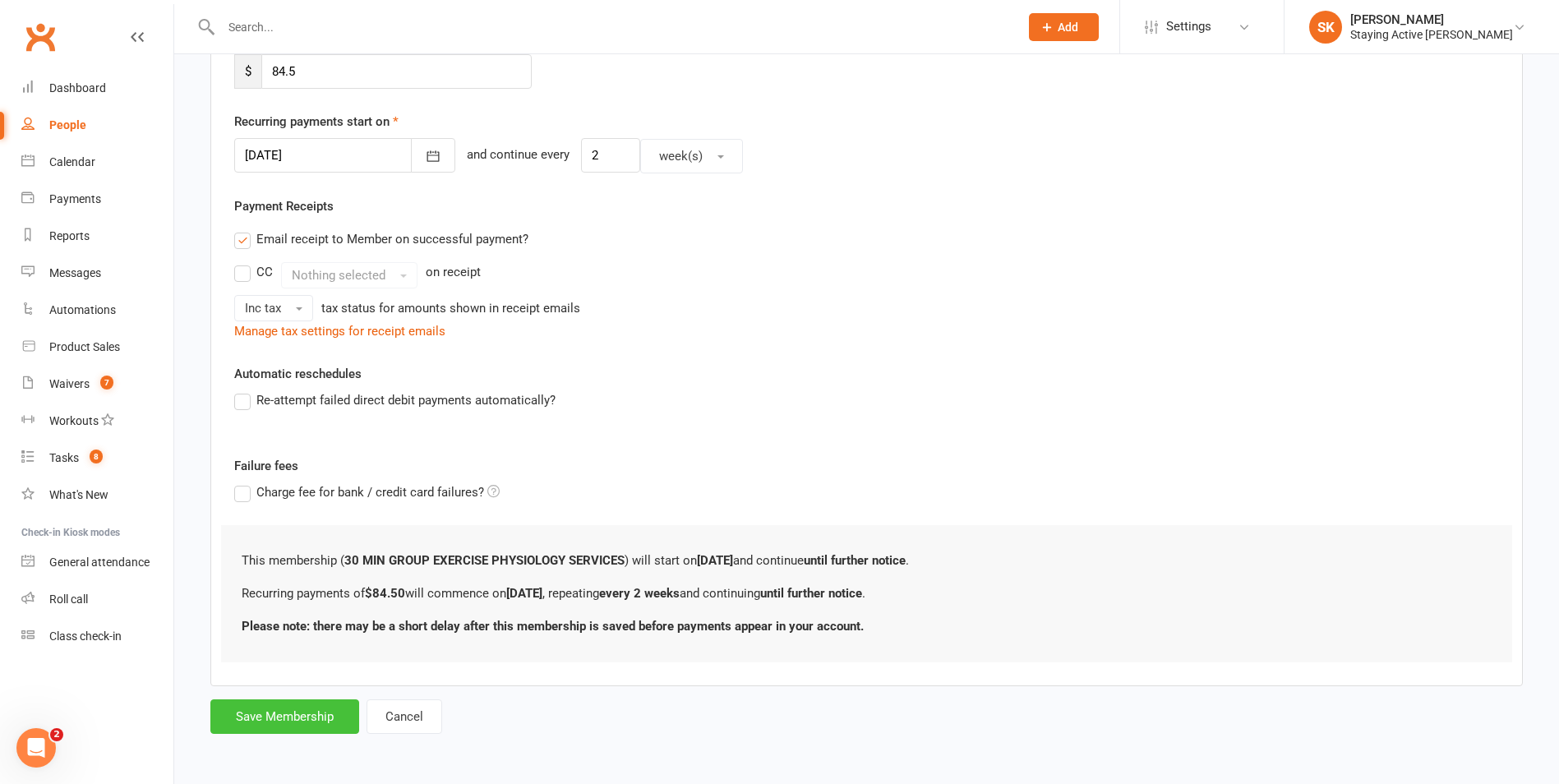
click at [283, 712] on button "Save Membership" at bounding box center [284, 716] width 148 height 35
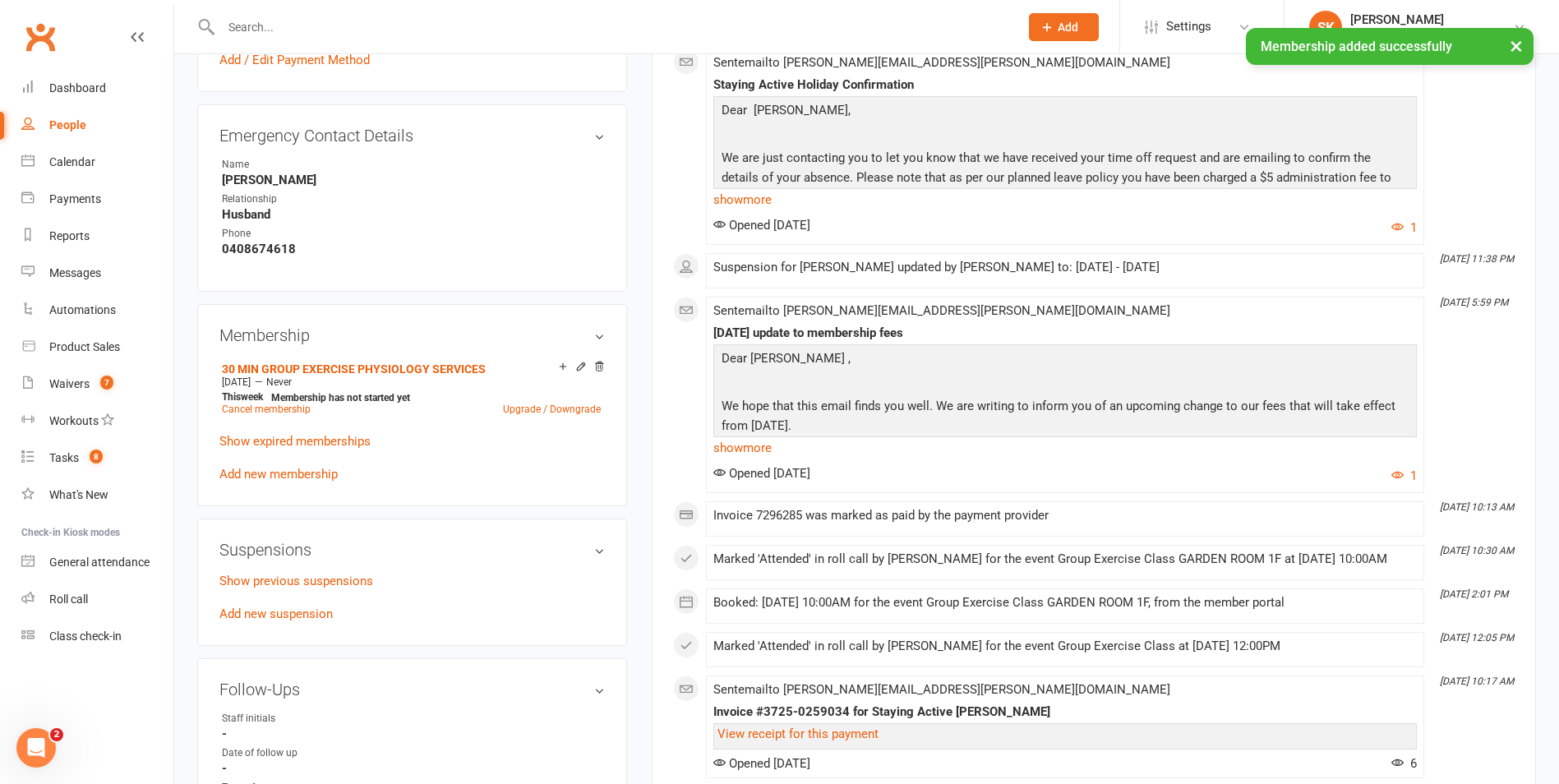
scroll to position [903, 0]
click at [338, 431] on link "Show expired memberships" at bounding box center [295, 438] width 151 height 15
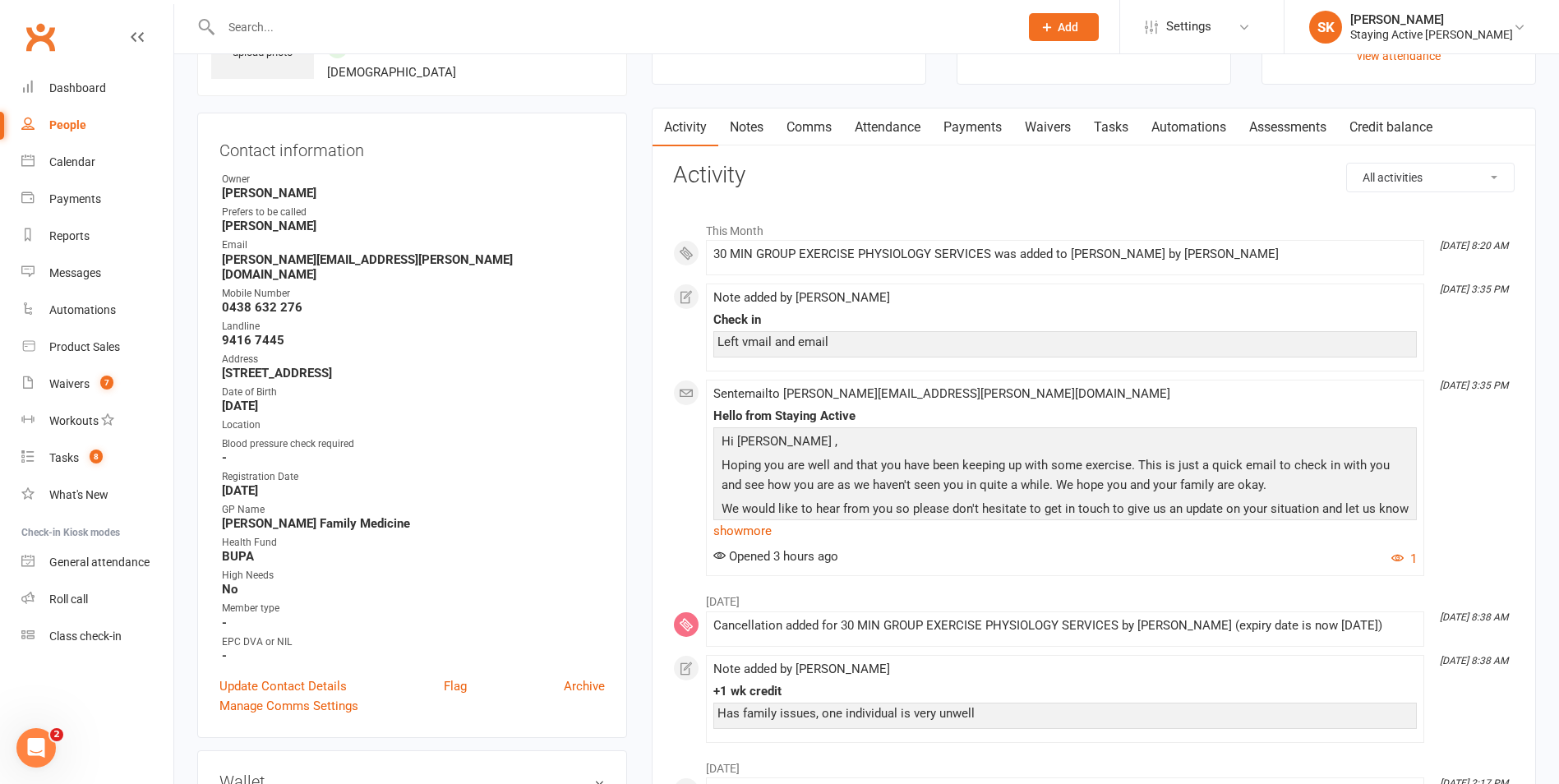
scroll to position [0, 0]
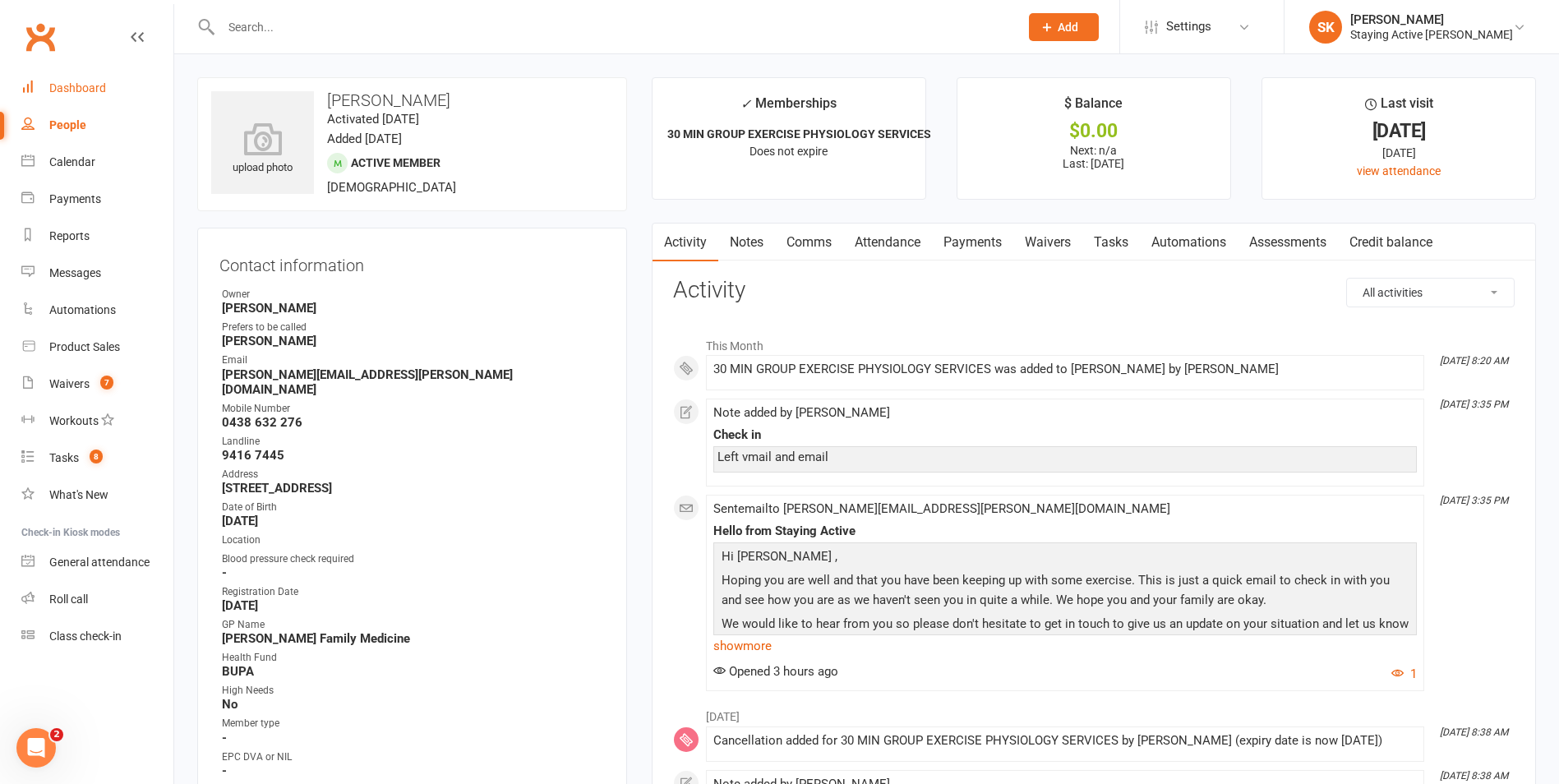
click at [88, 86] on div "Dashboard" at bounding box center [78, 88] width 57 height 13
